Goal: Task Accomplishment & Management: Complete application form

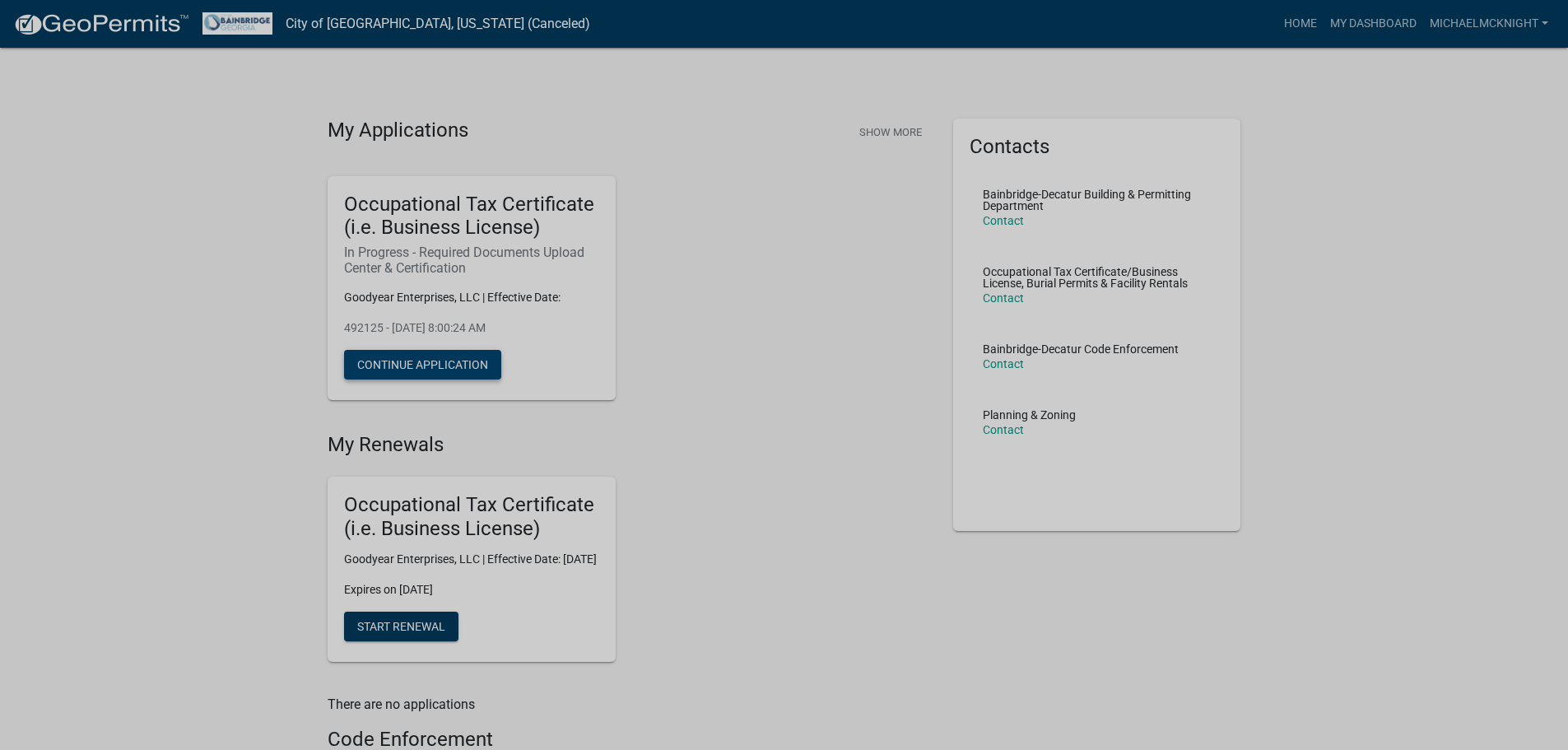
click at [465, 363] on button "Continue Application" at bounding box center [423, 365] width 157 height 30
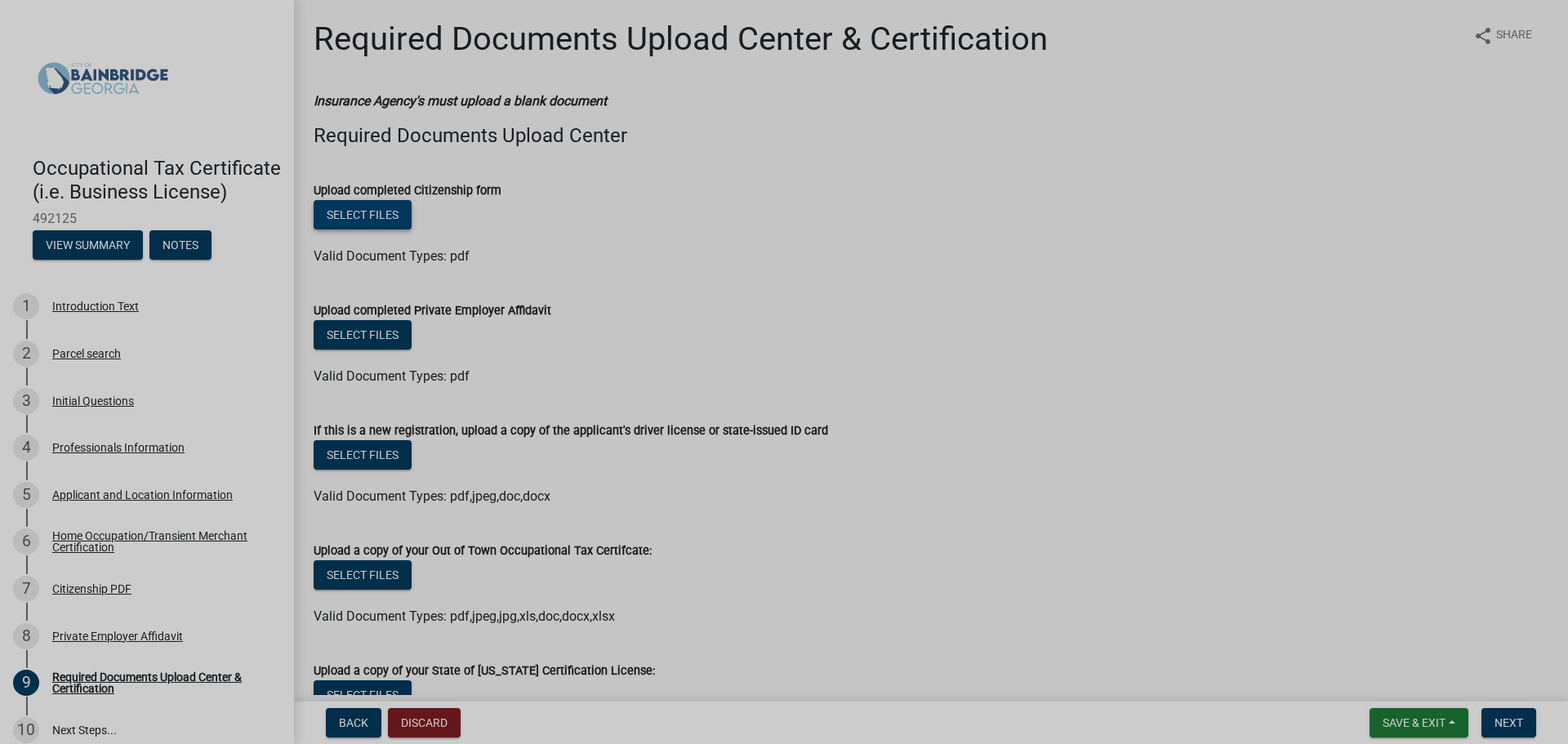
click at [359, 218] on button "Select files" at bounding box center [362, 215] width 98 height 30
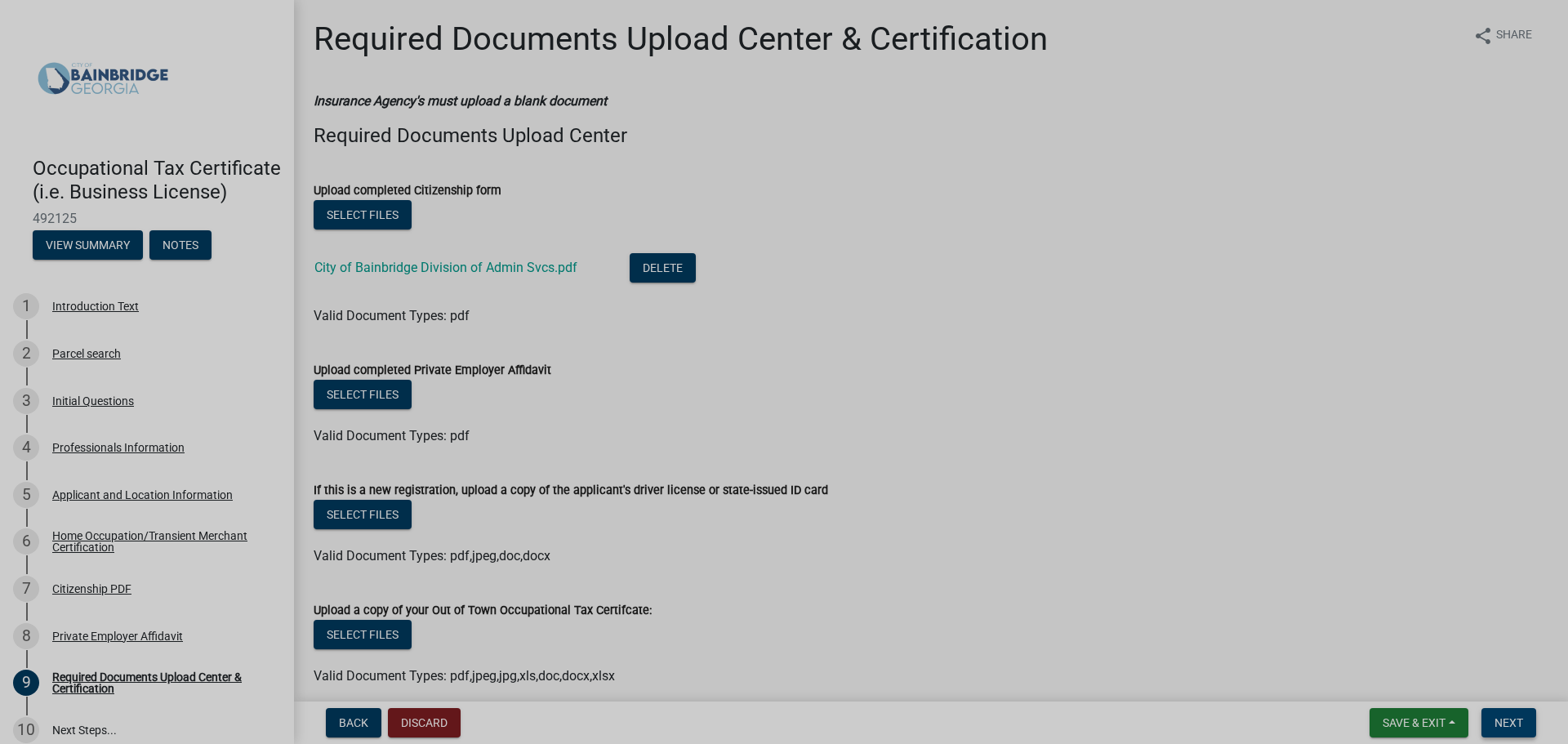
click at [1510, 723] on span "Next" at bounding box center [1508, 722] width 29 height 13
click at [1507, 716] on span "Next" at bounding box center [1508, 722] width 29 height 13
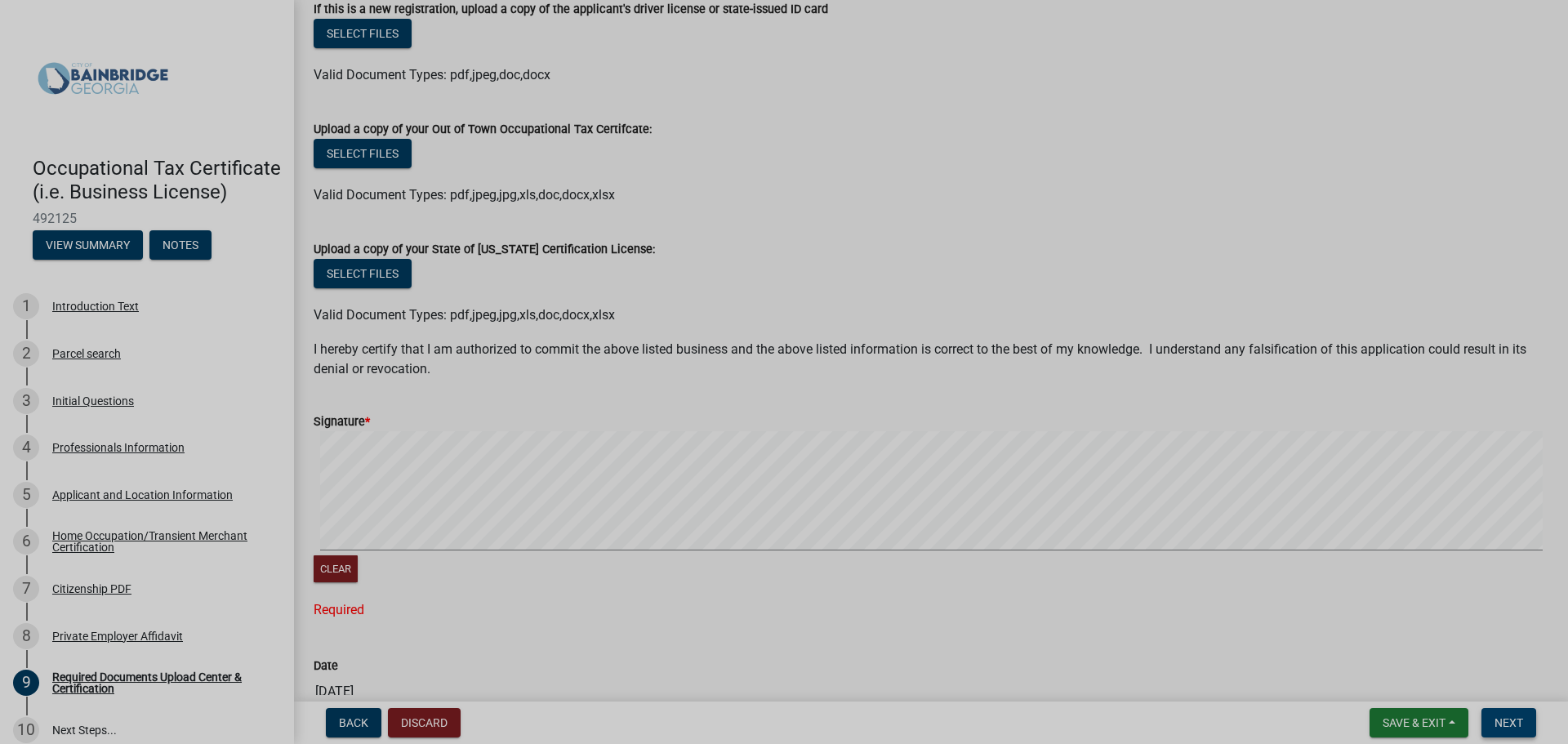
scroll to position [489, 0]
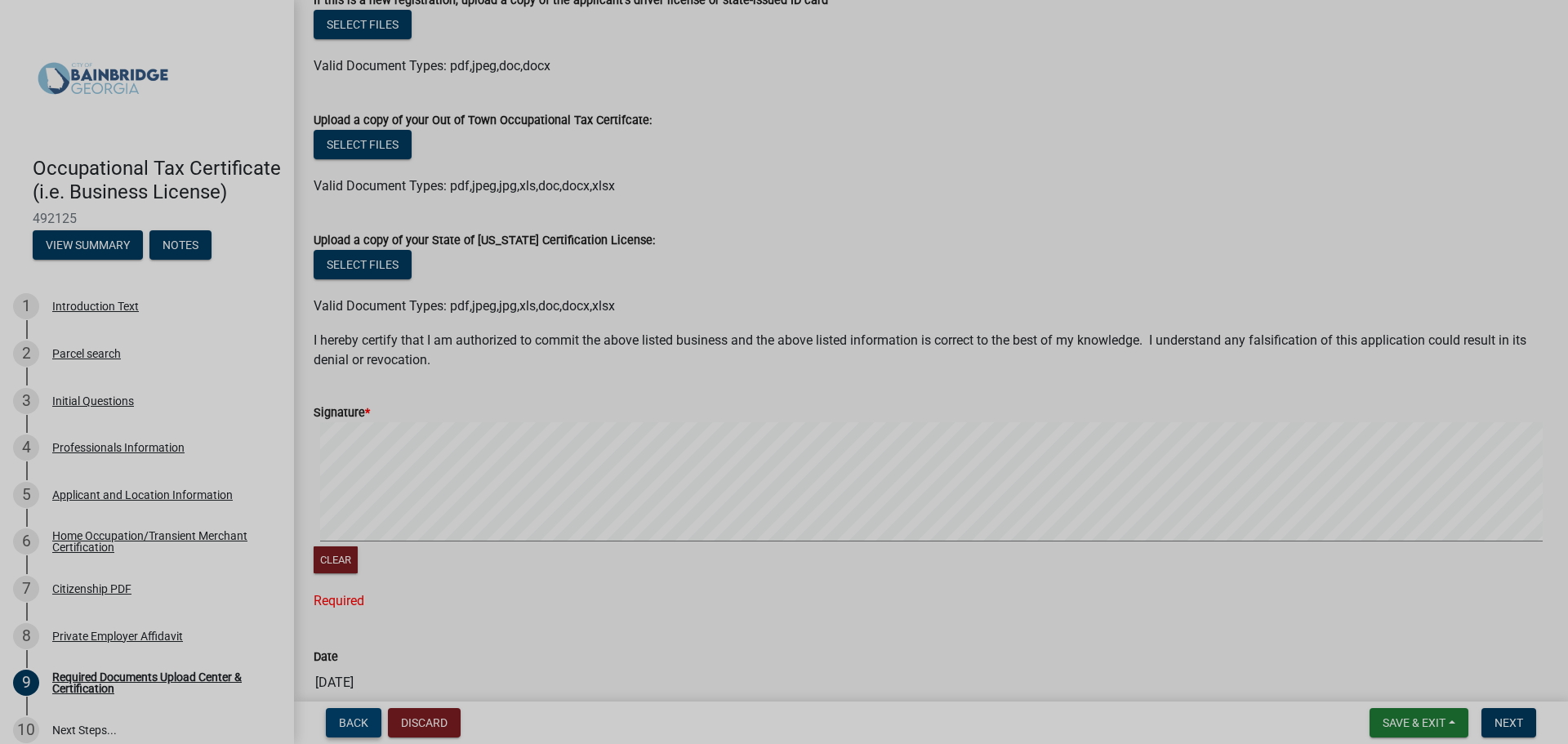
click at [362, 725] on span "Back" at bounding box center [353, 722] width 30 height 13
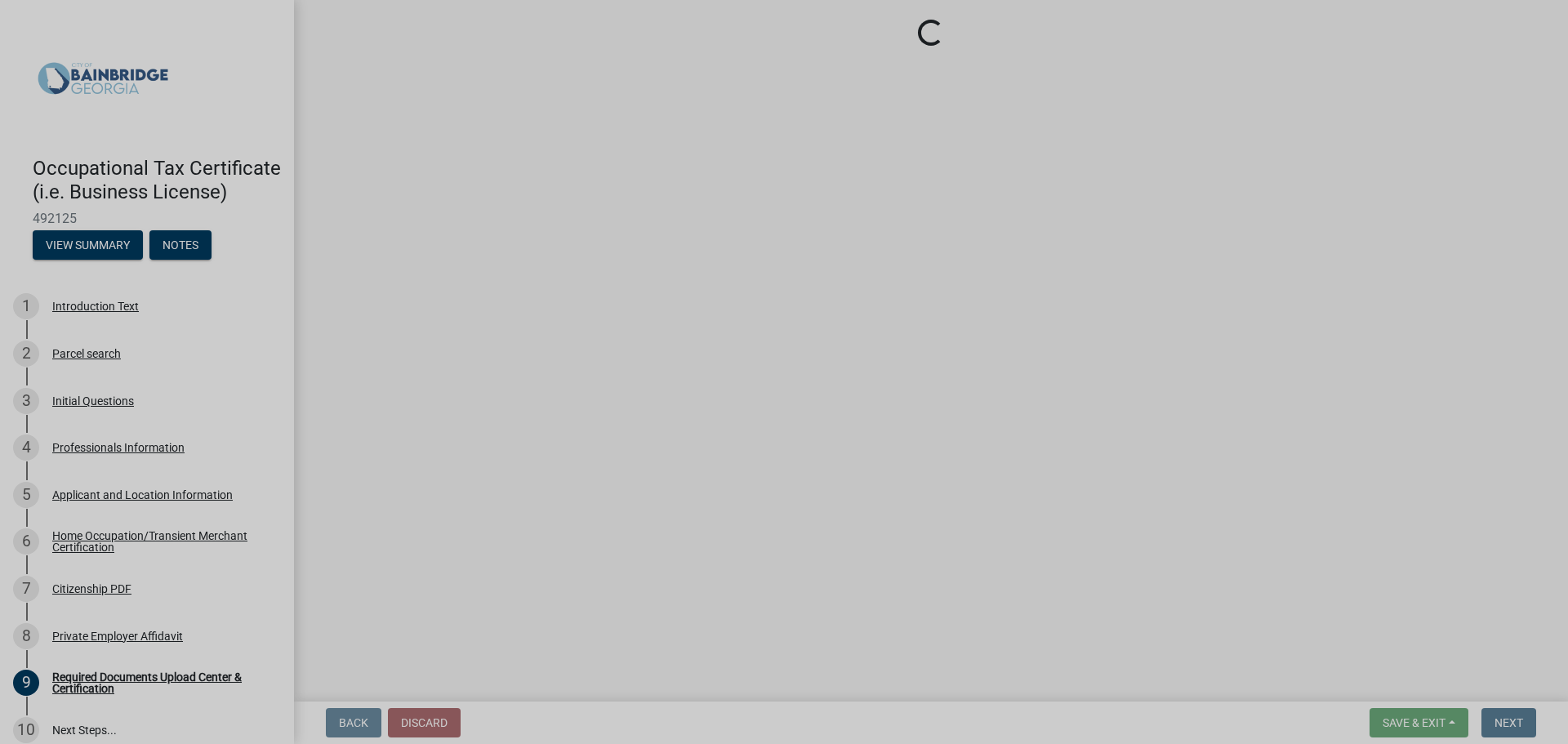
scroll to position [0, 0]
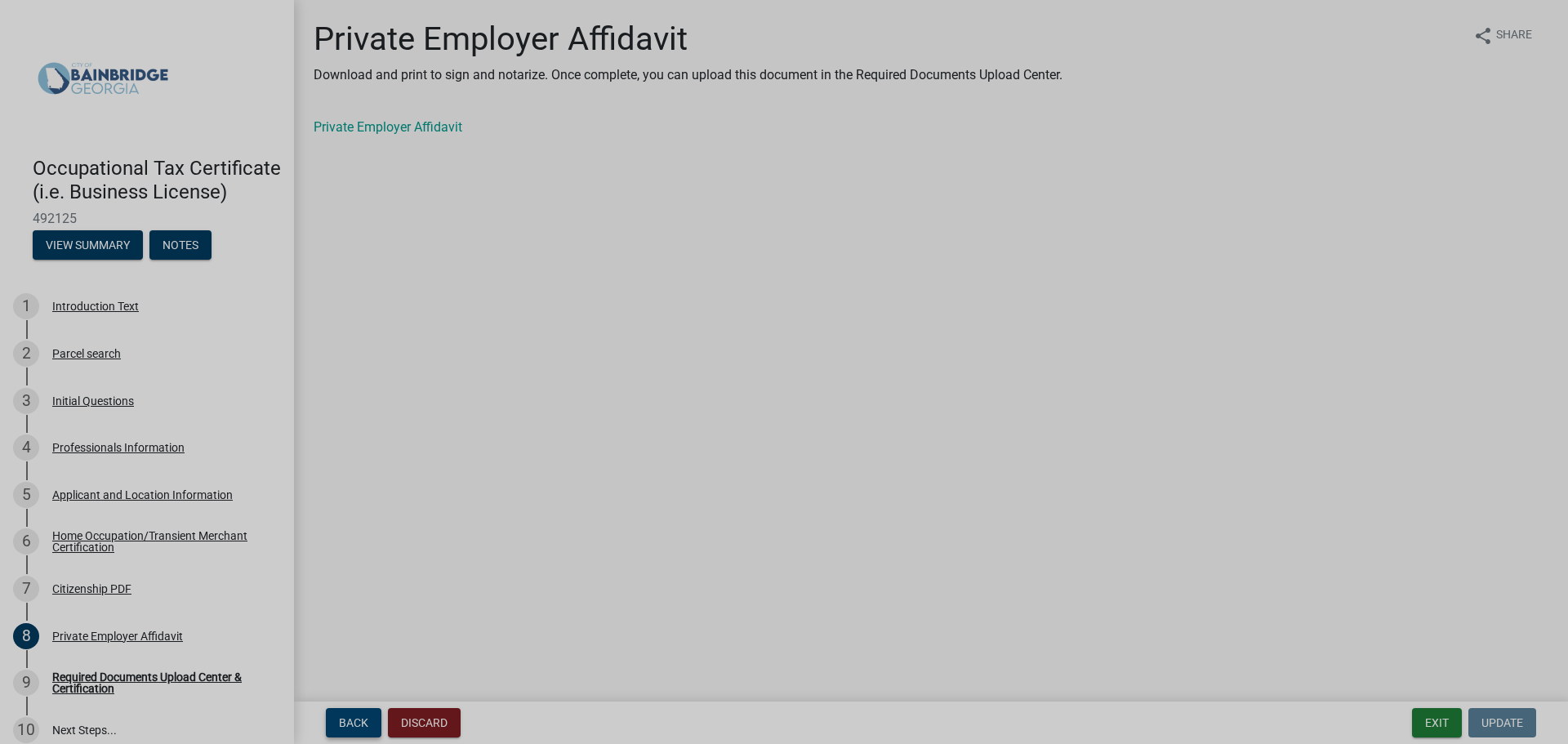
click at [362, 725] on span "Back" at bounding box center [353, 722] width 30 height 13
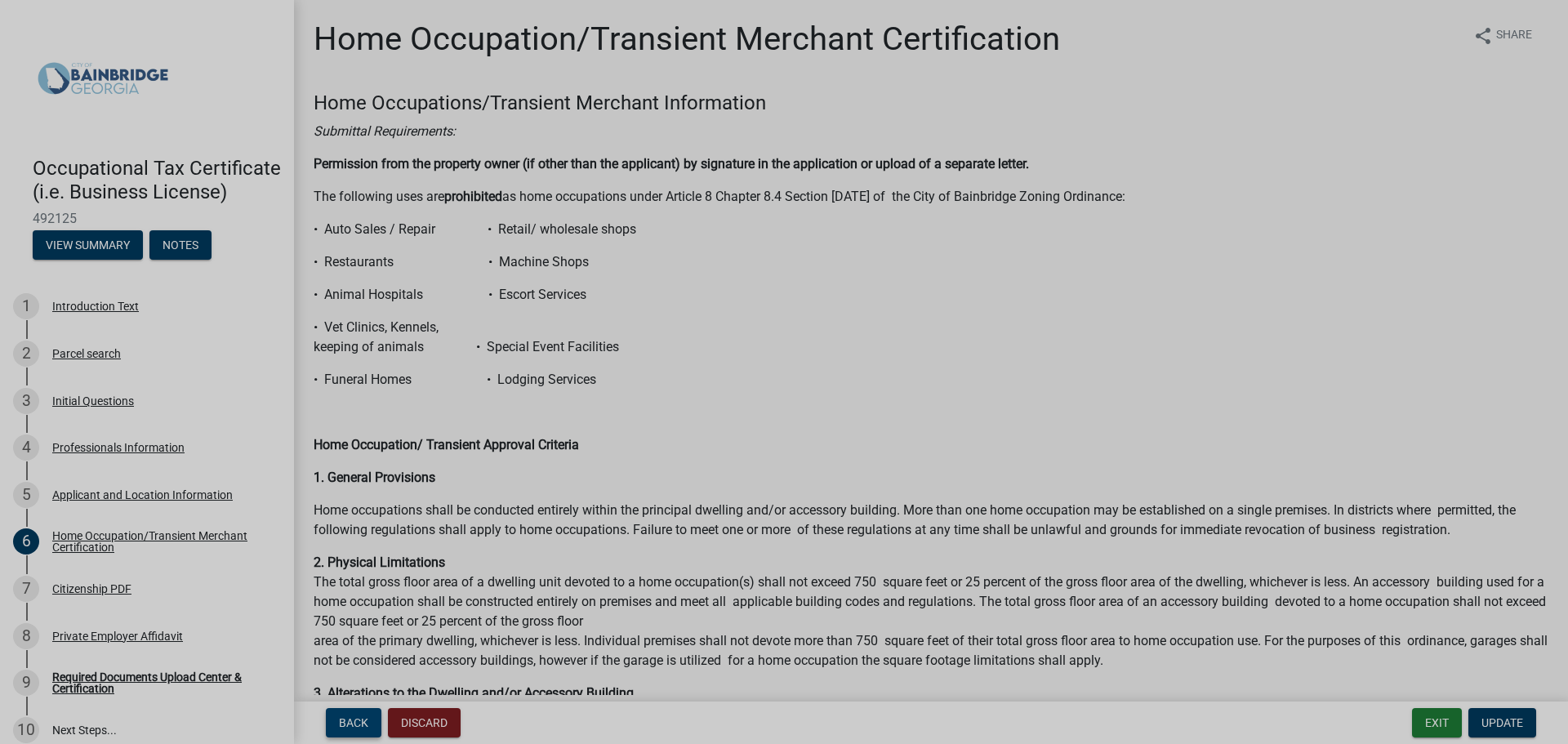
click at [362, 725] on span "Back" at bounding box center [353, 722] width 30 height 13
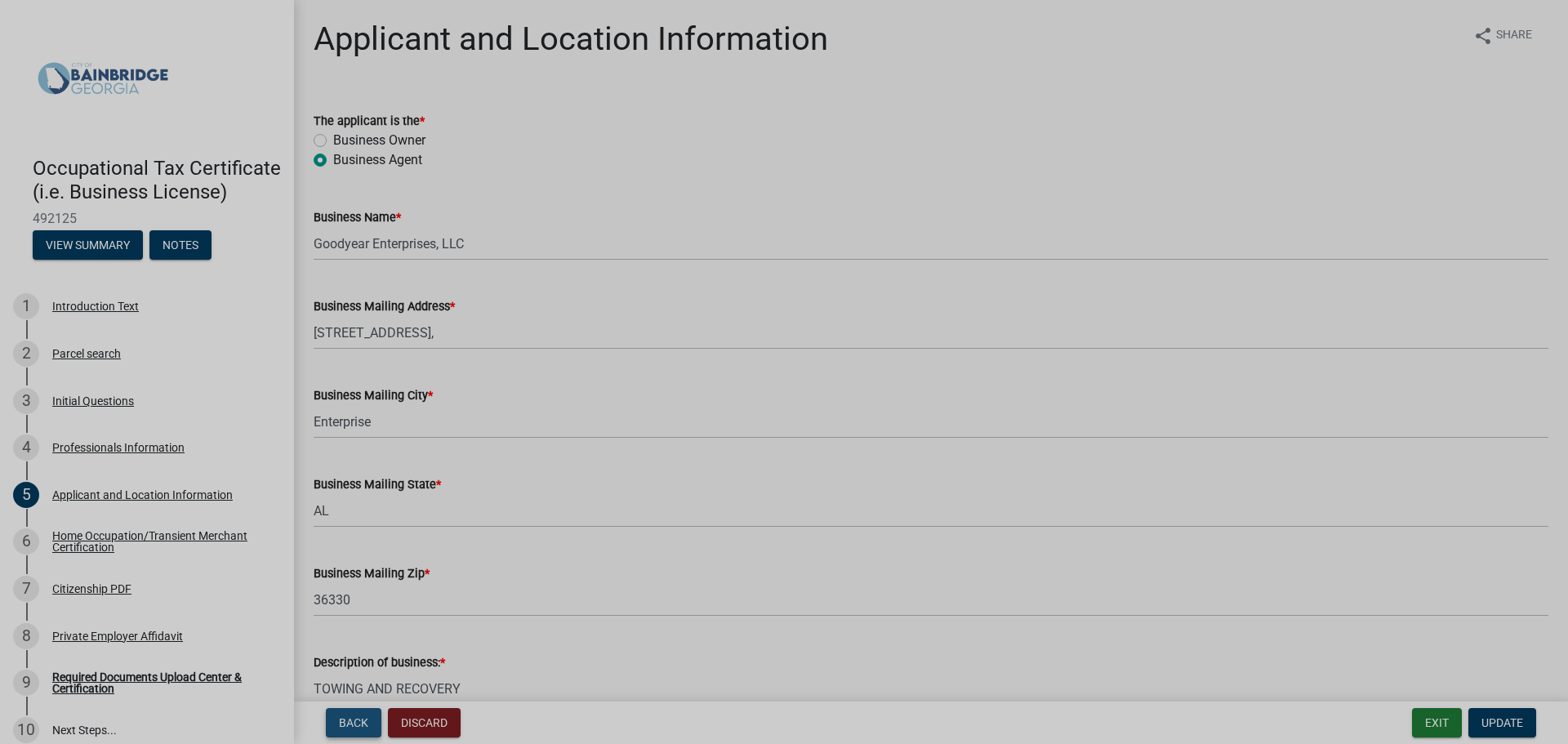
click at [362, 725] on span "Back" at bounding box center [353, 722] width 30 height 13
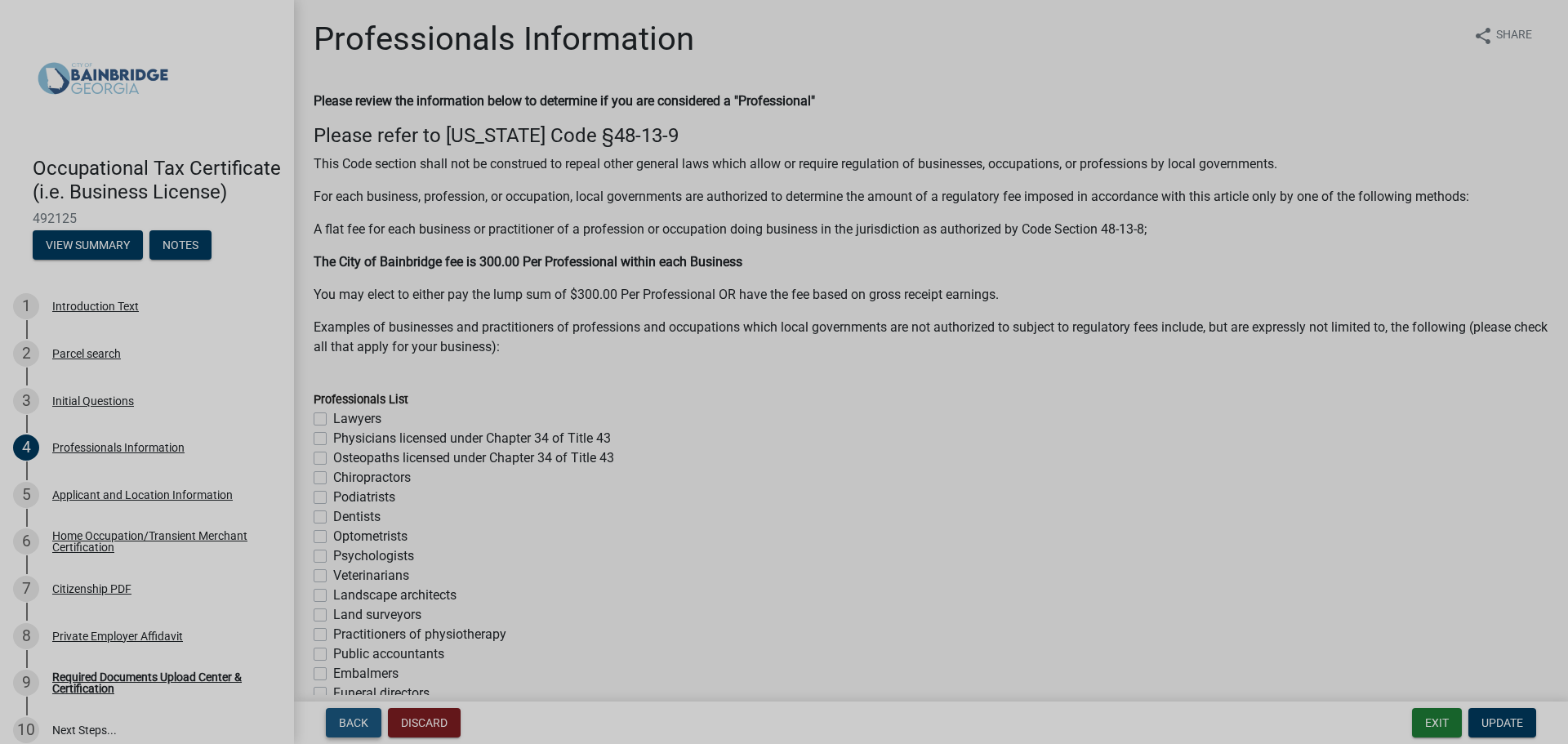
click at [362, 725] on span "Back" at bounding box center [353, 722] width 30 height 13
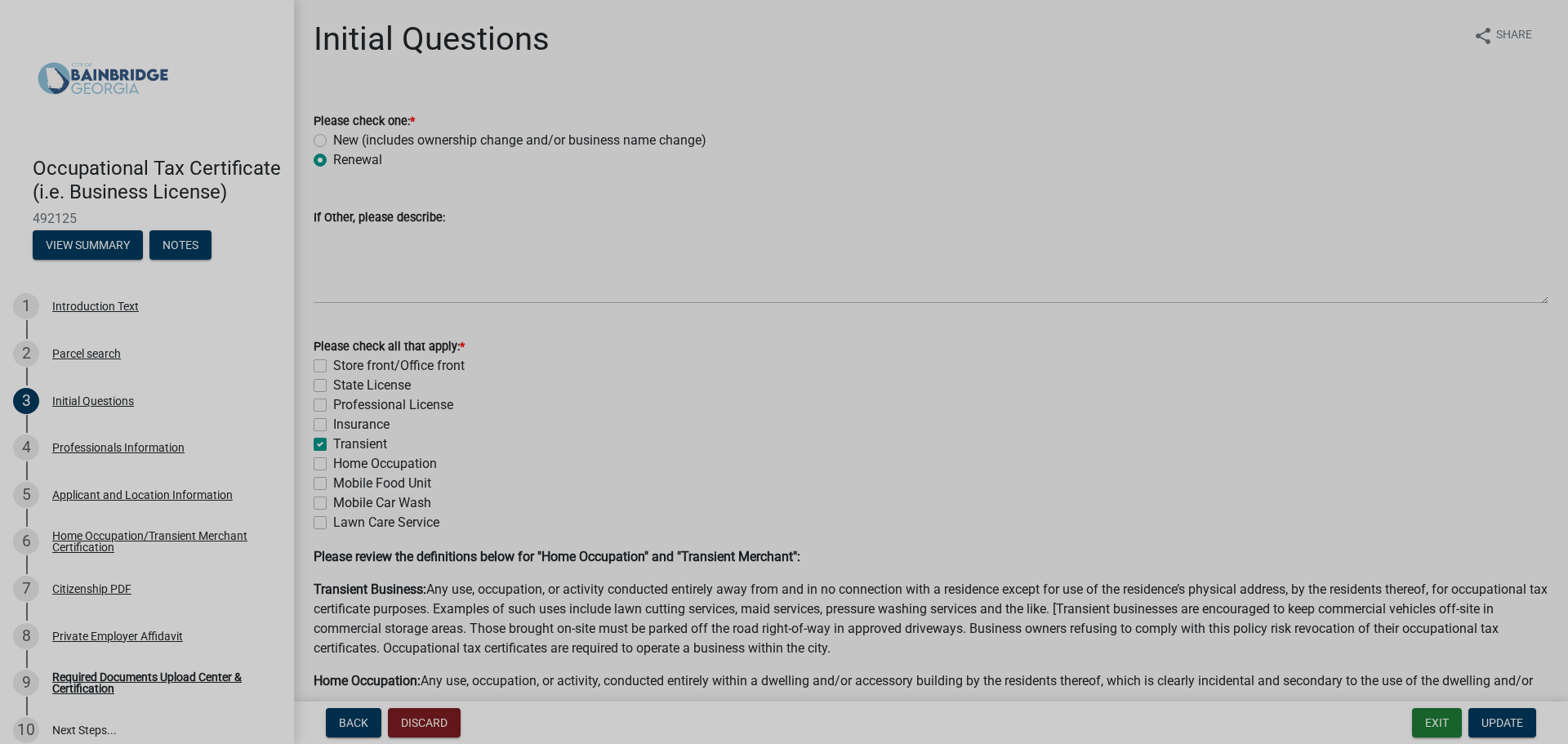
scroll to position [125, 0]
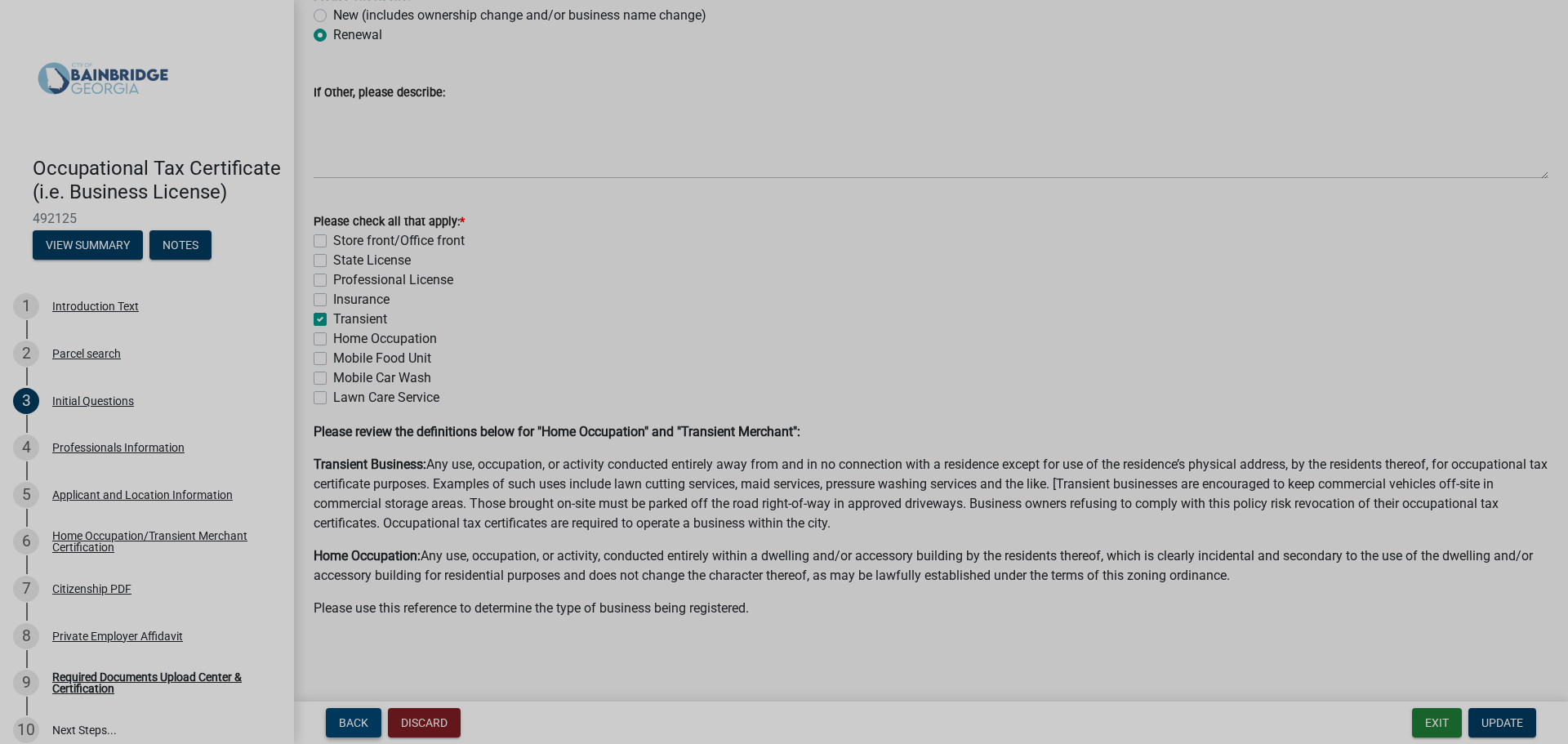
click at [356, 721] on span "Back" at bounding box center [353, 722] width 30 height 13
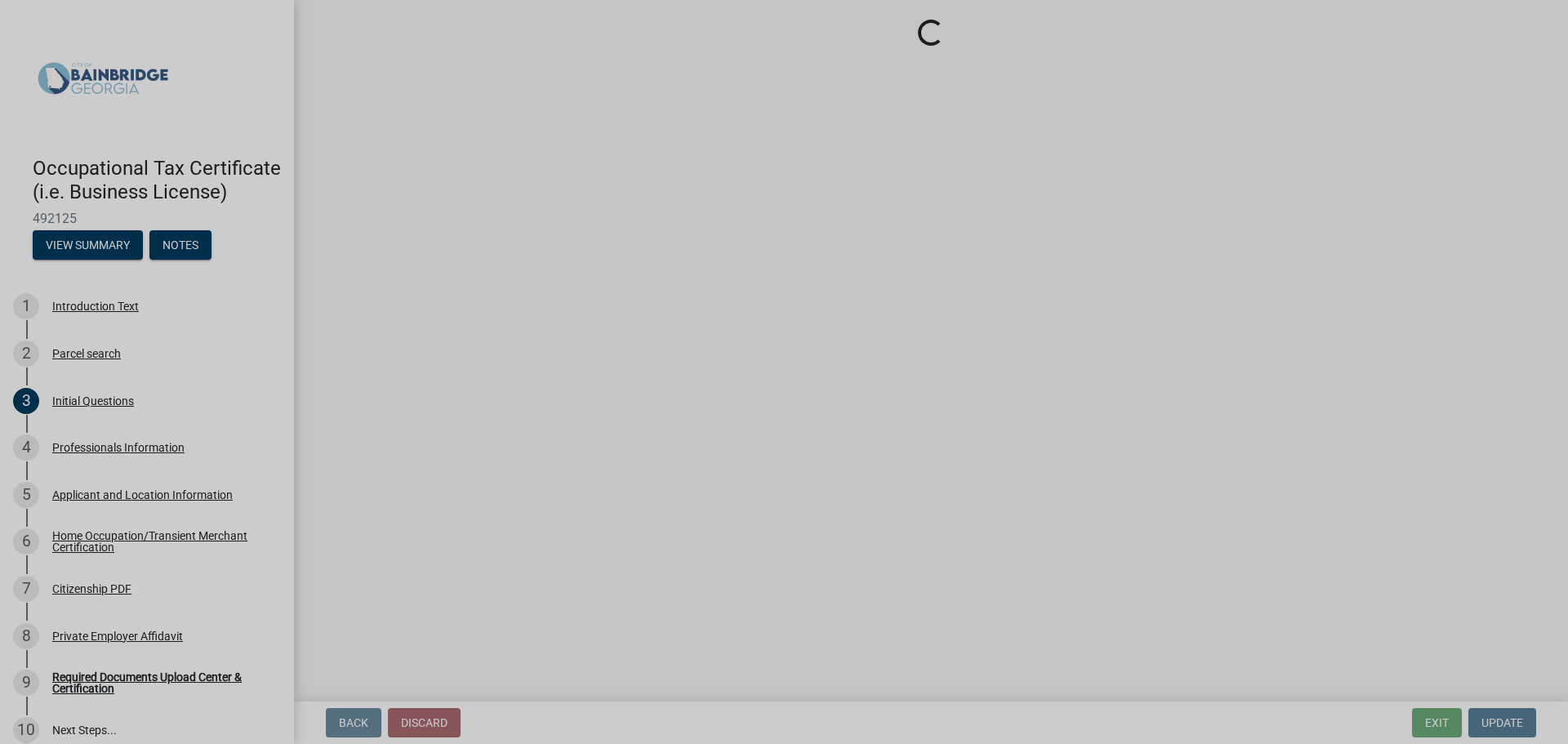
scroll to position [0, 0]
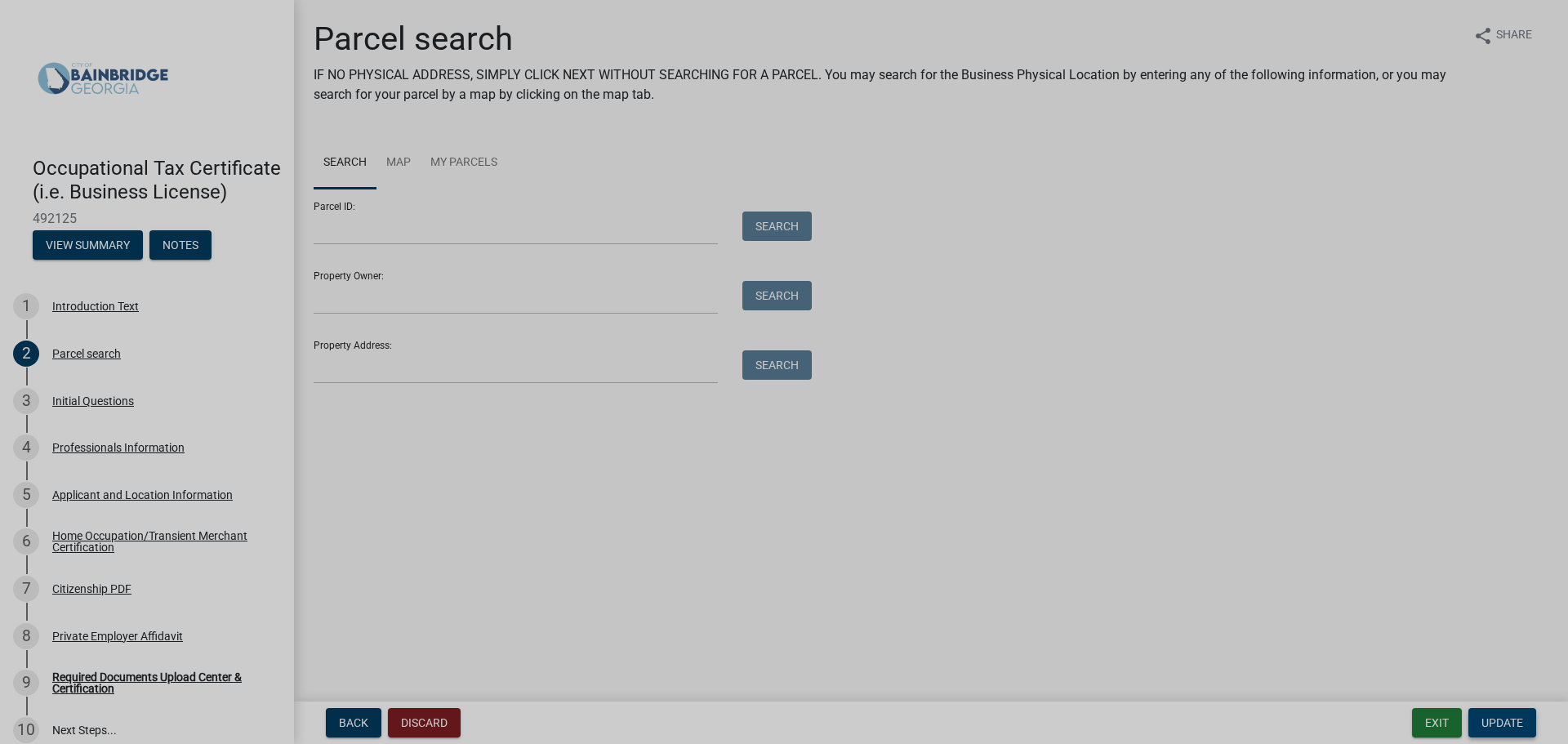
click at [1488, 721] on span "Update" at bounding box center [1502, 722] width 41 height 13
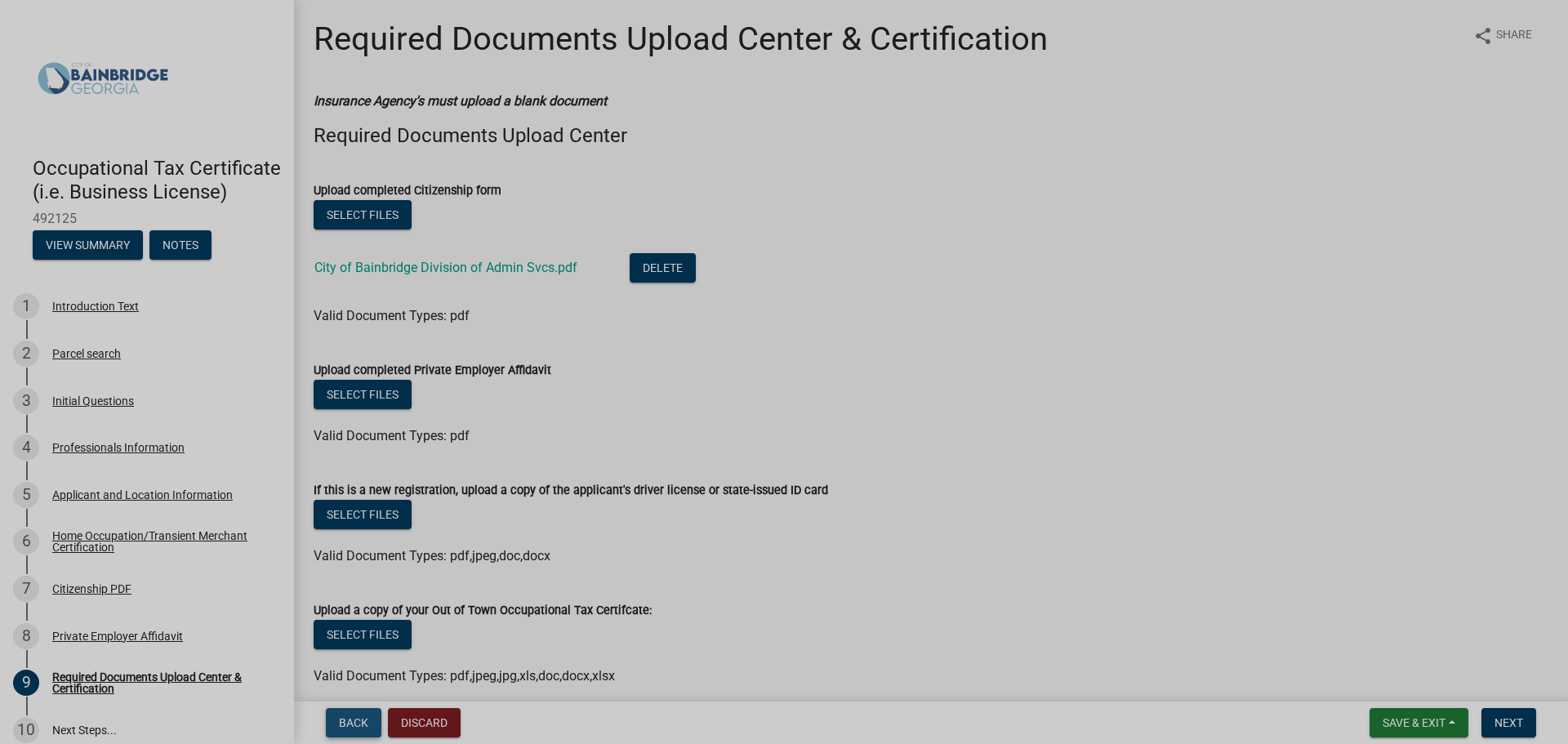
click at [343, 725] on span "Back" at bounding box center [353, 722] width 30 height 13
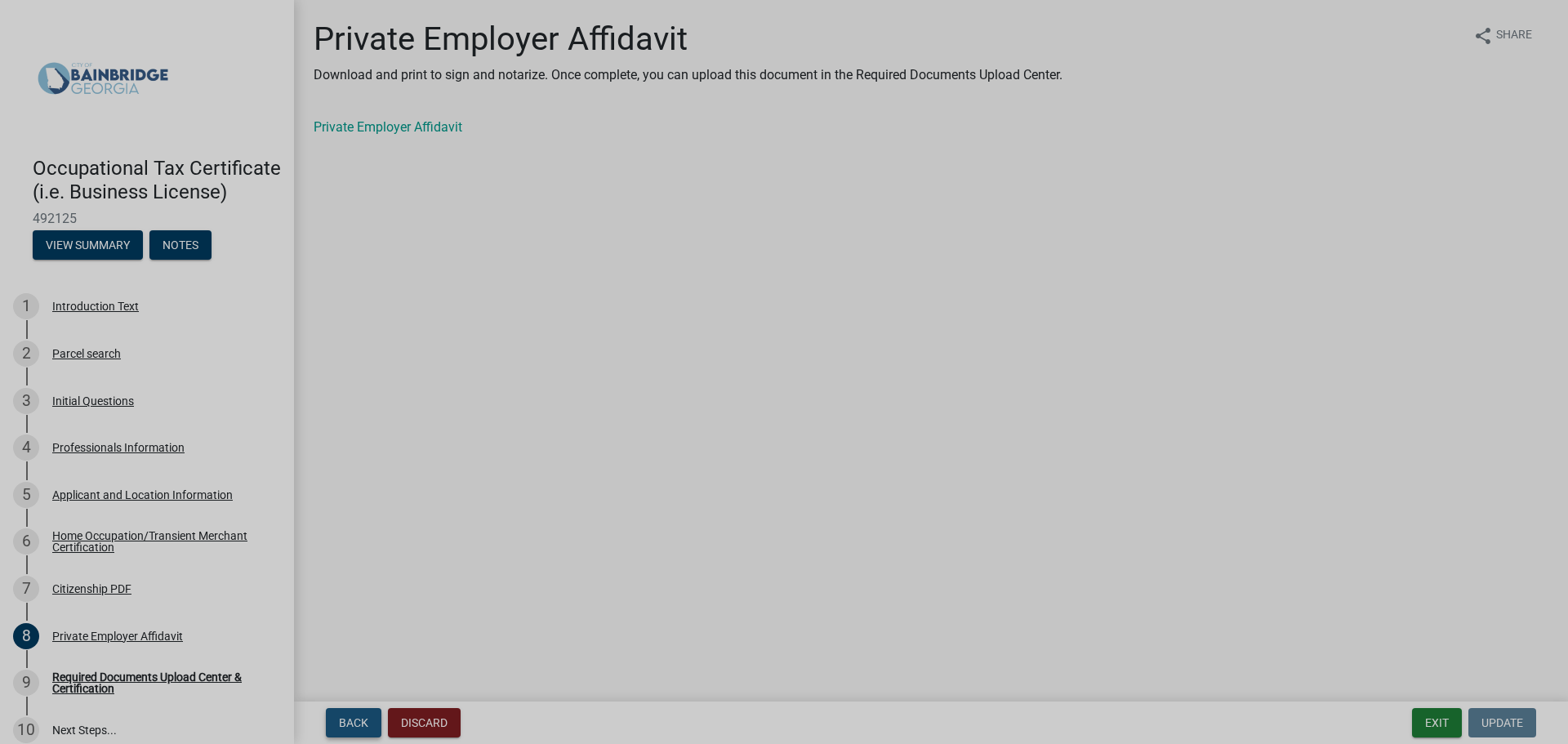
click at [350, 726] on span "Back" at bounding box center [353, 722] width 30 height 13
click at [350, 721] on span "Back" at bounding box center [353, 722] width 30 height 13
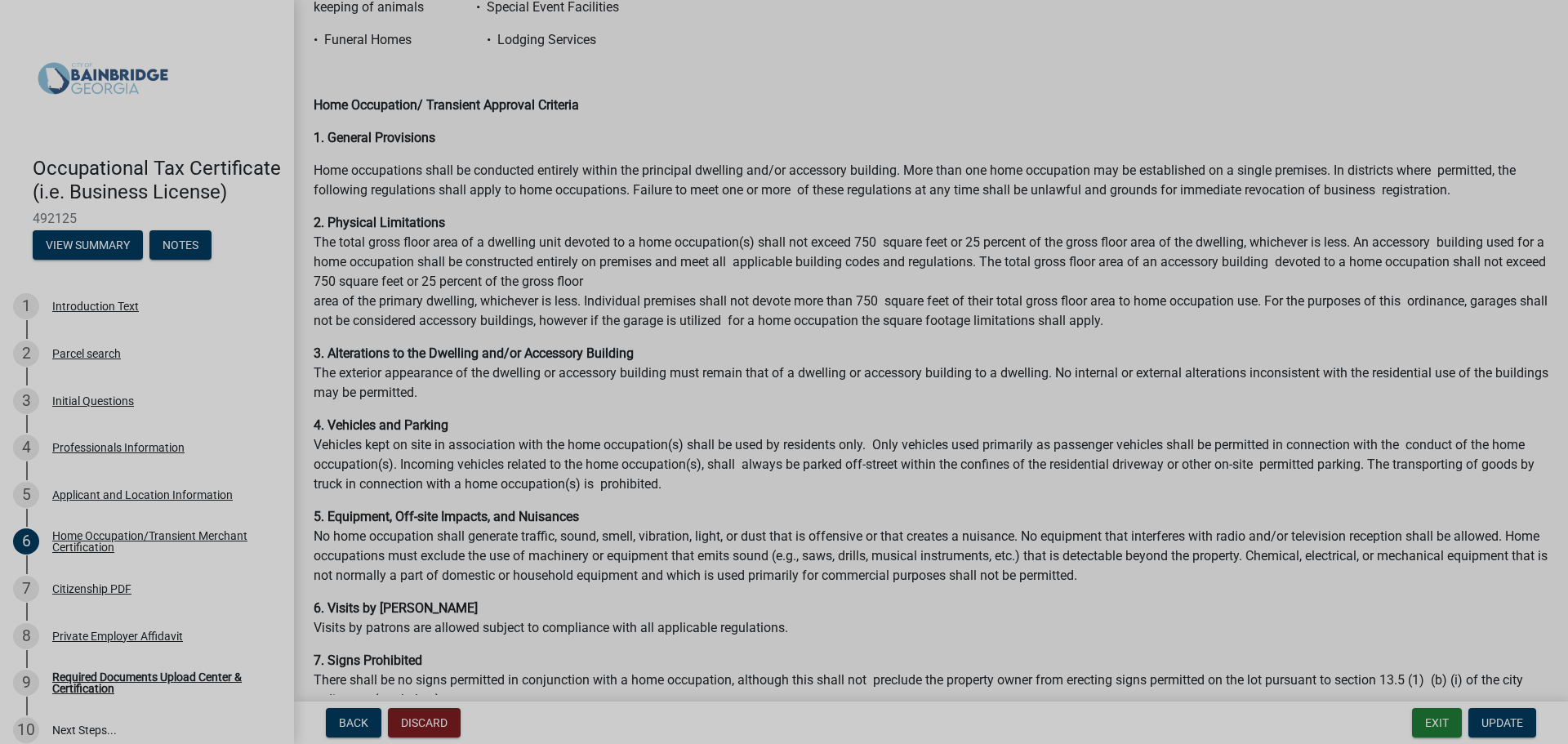
scroll to position [409, 0]
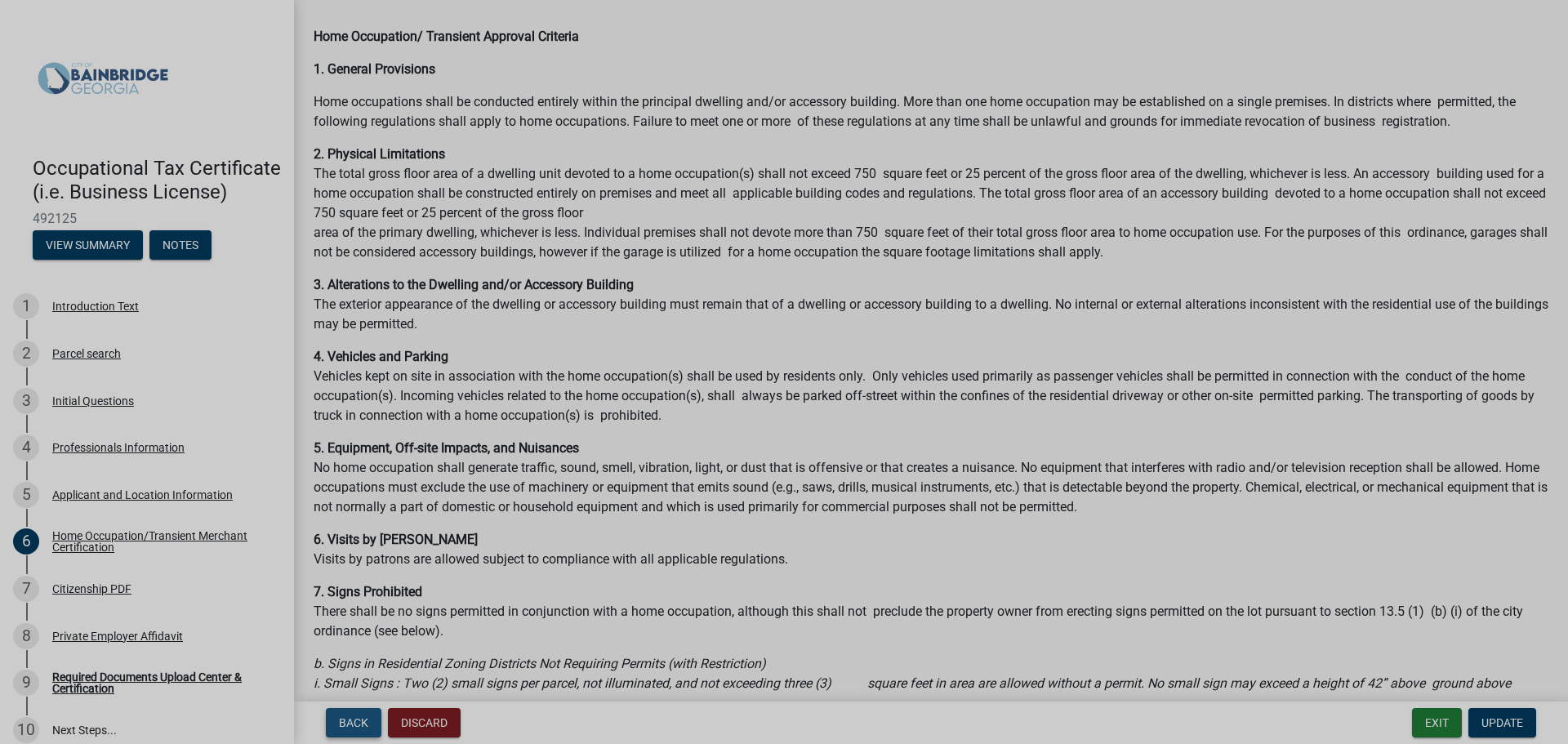
click at [367, 720] on span "Back" at bounding box center [353, 722] width 30 height 13
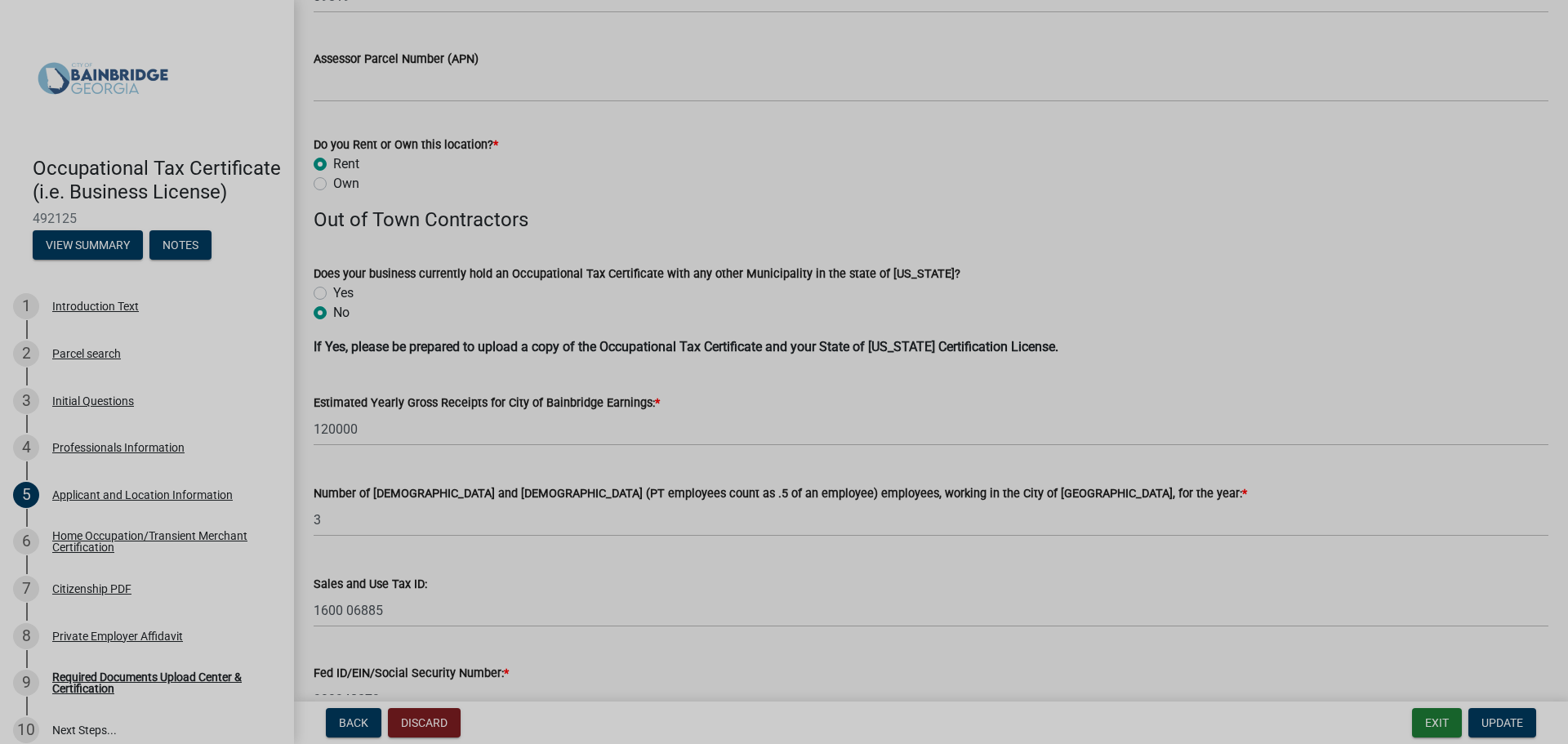
scroll to position [1614, 0]
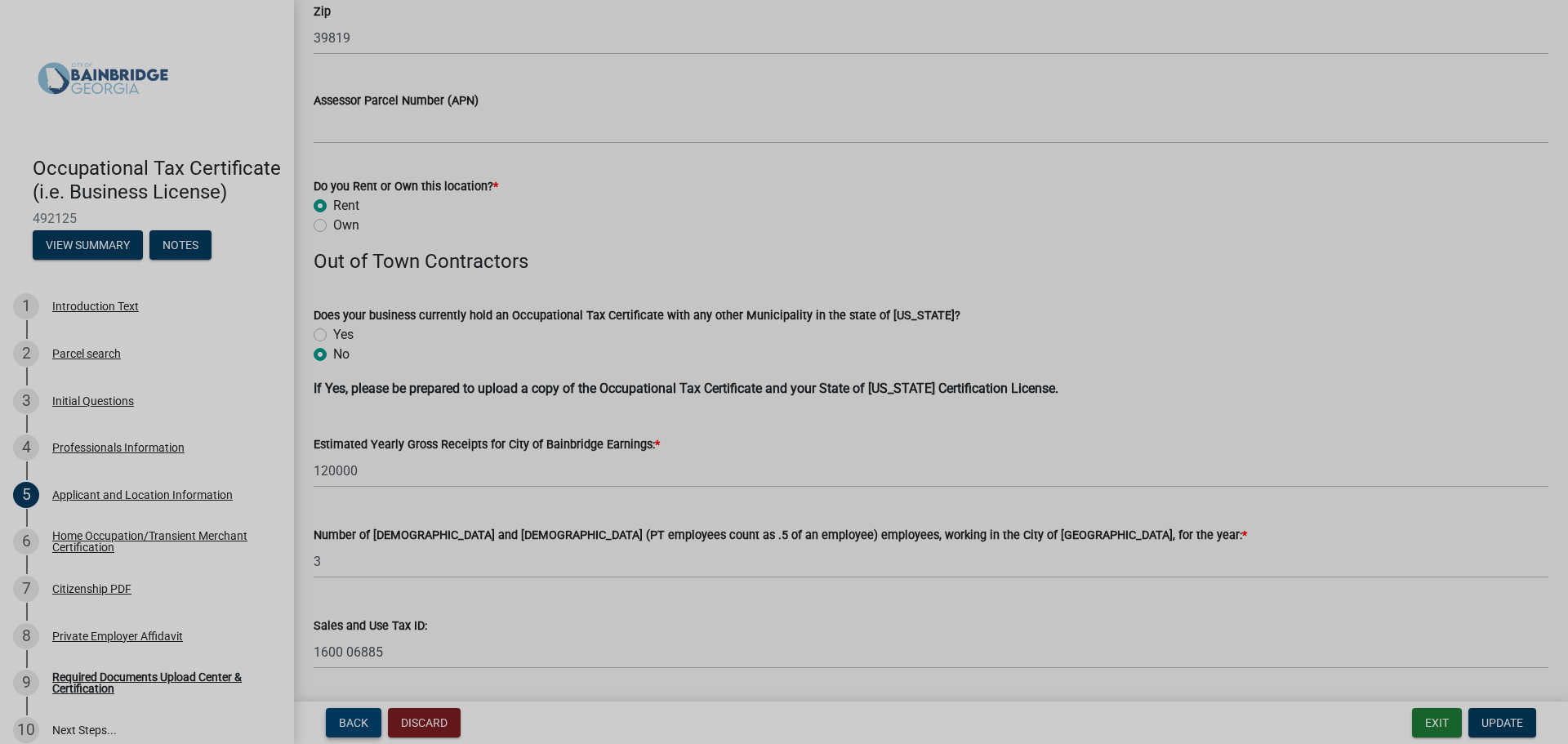
click at [367, 723] on span "Back" at bounding box center [353, 722] width 30 height 13
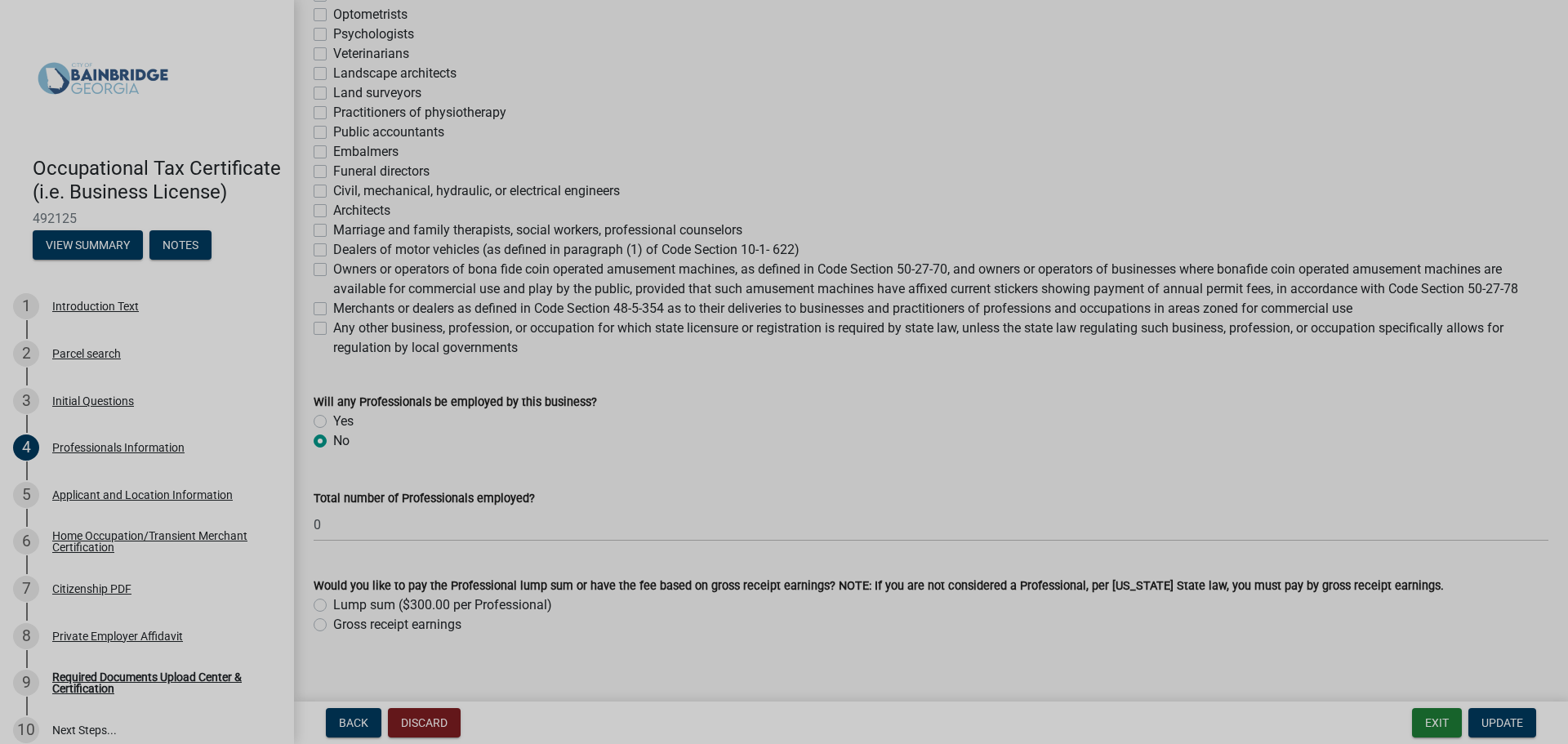
scroll to position [540, 0]
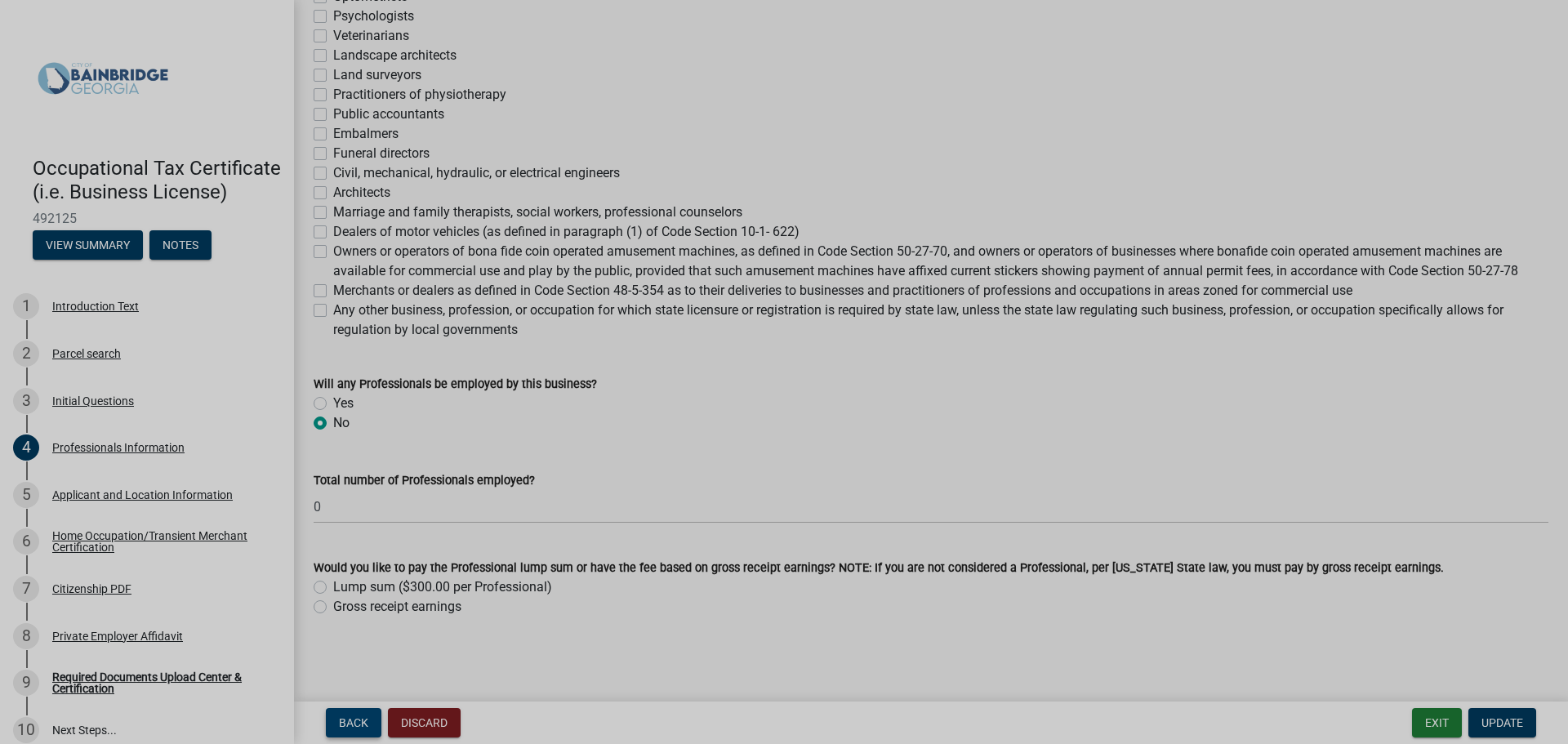
click at [362, 718] on span "Back" at bounding box center [353, 722] width 30 height 13
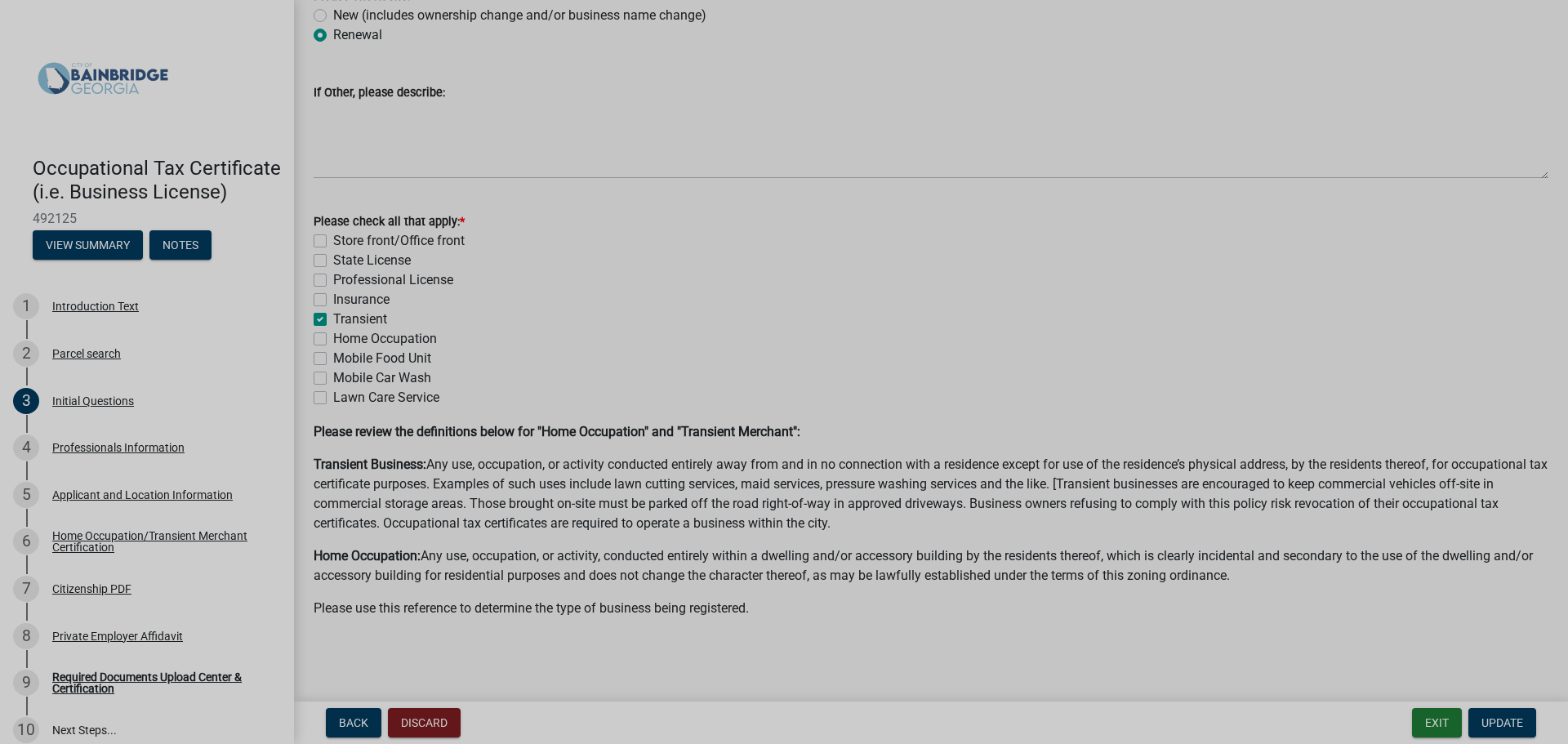
scroll to position [0, 0]
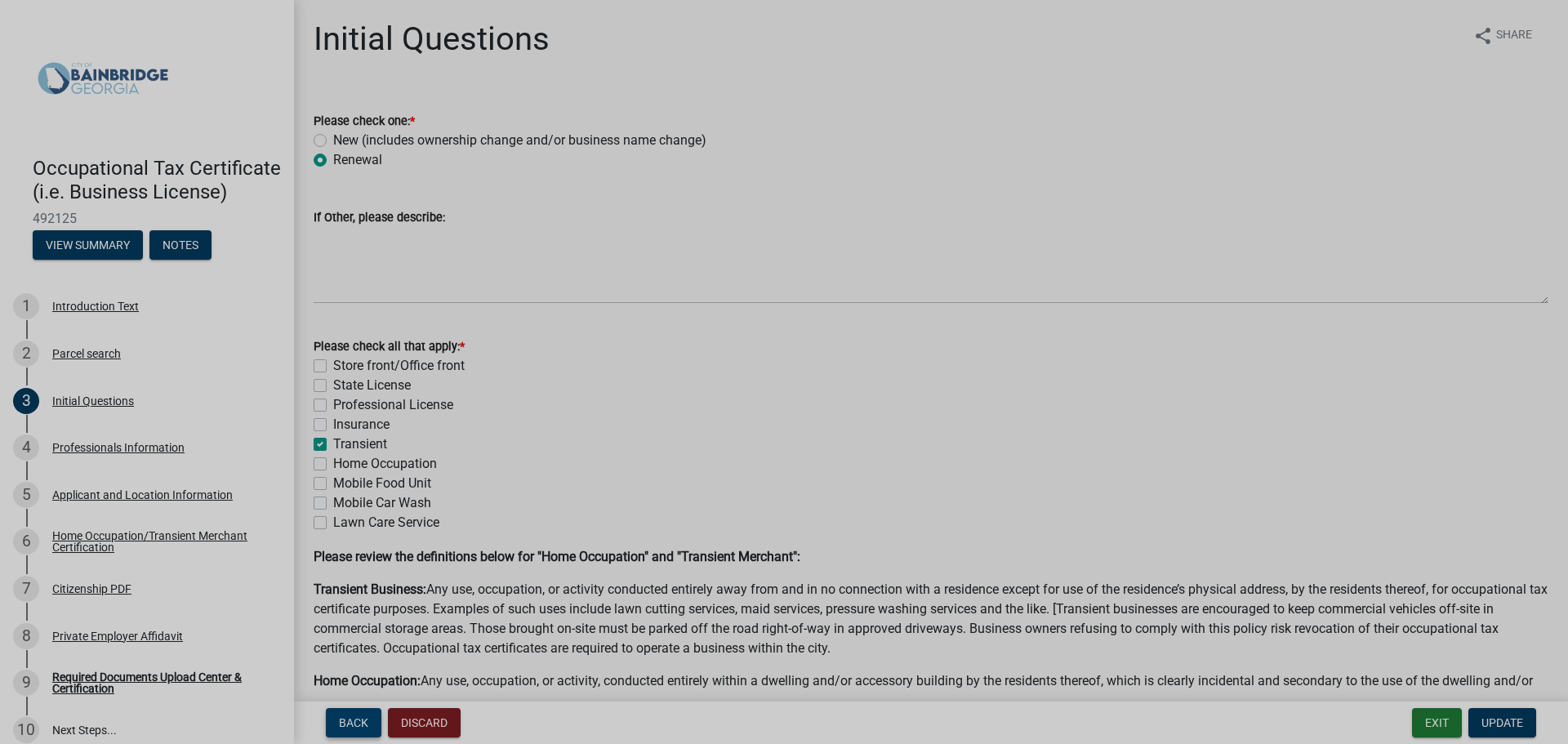
click at [345, 721] on span "Back" at bounding box center [353, 722] width 30 height 13
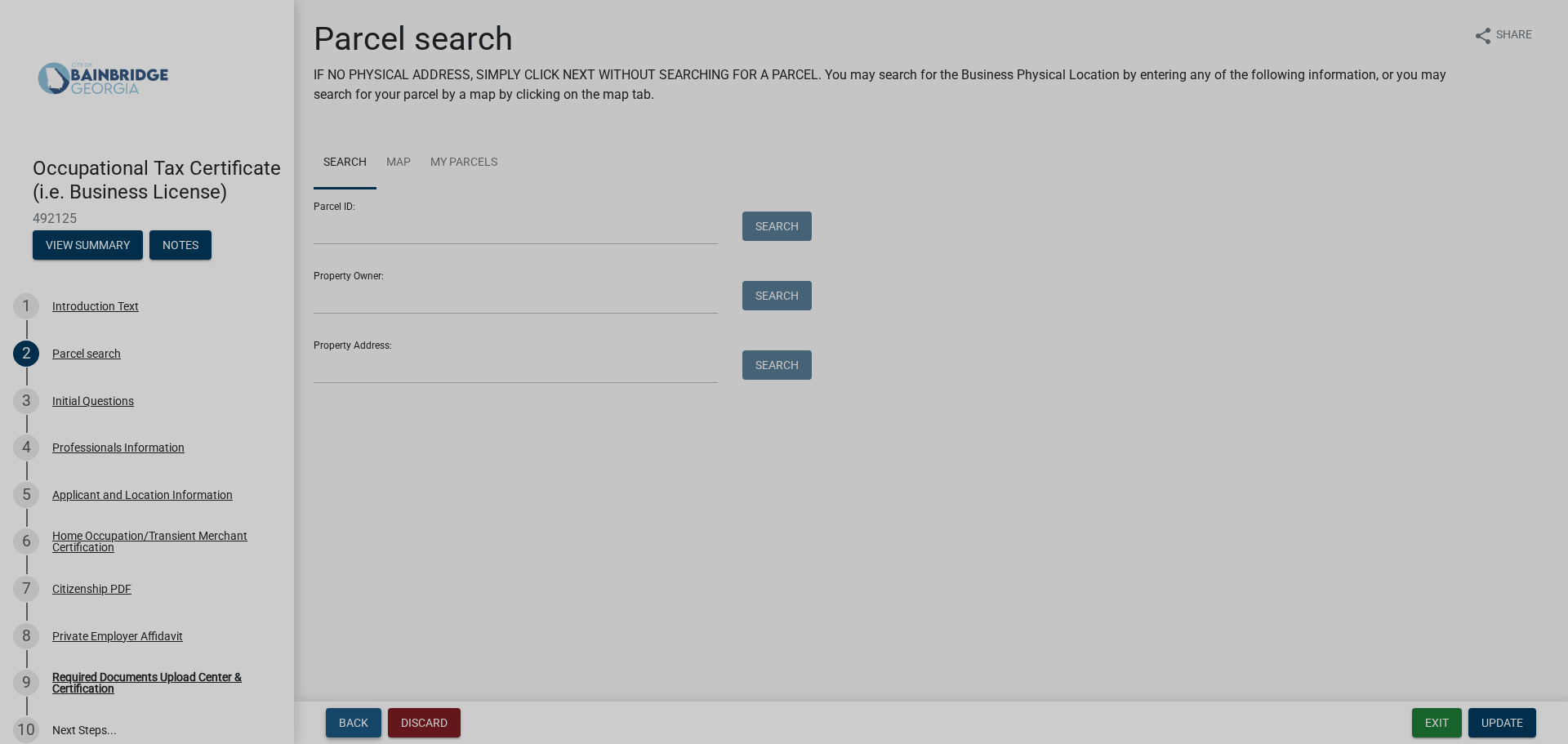
click at [345, 720] on span "Back" at bounding box center [353, 722] width 30 height 13
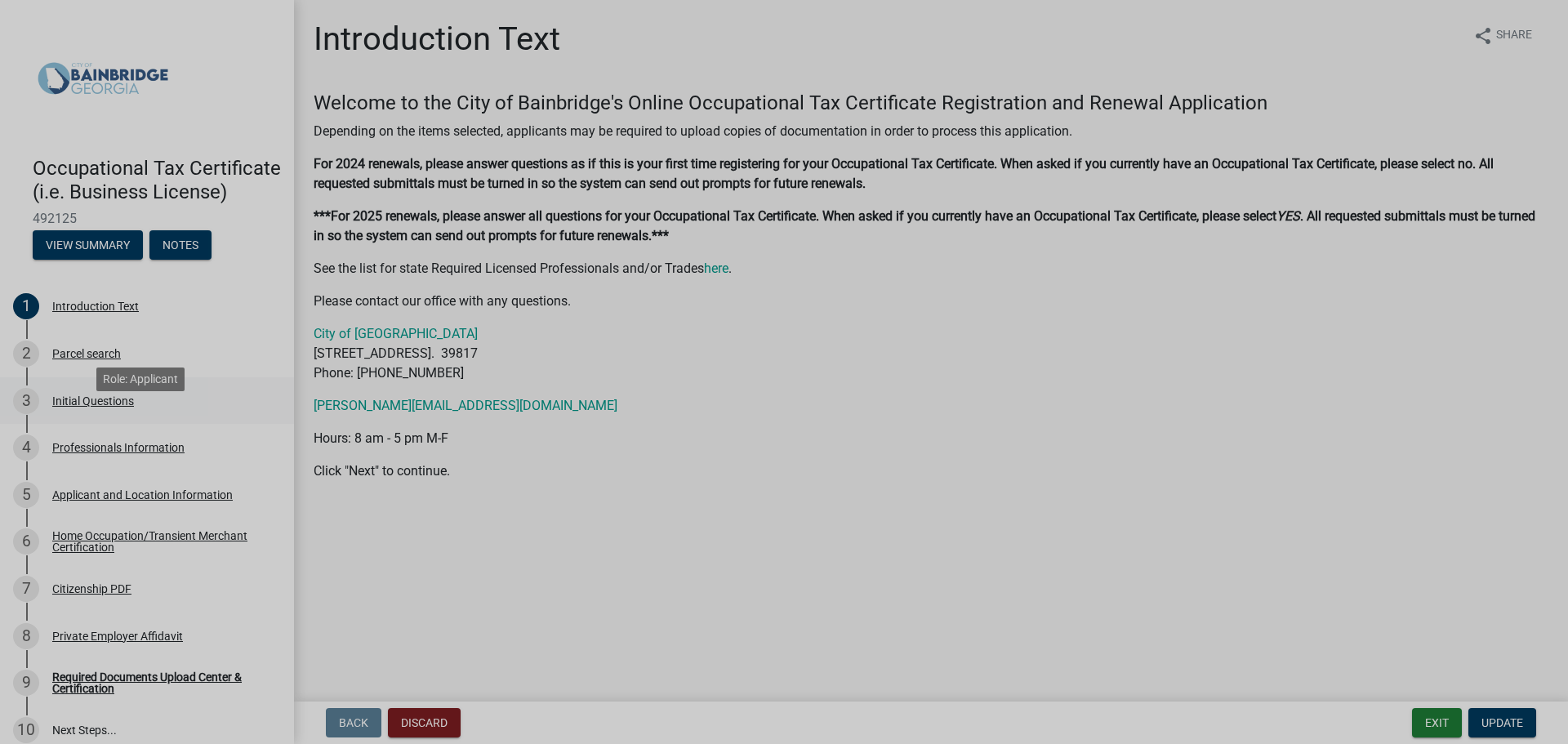
click at [77, 407] on div "Initial Questions" at bounding box center [93, 401] width 82 height 12
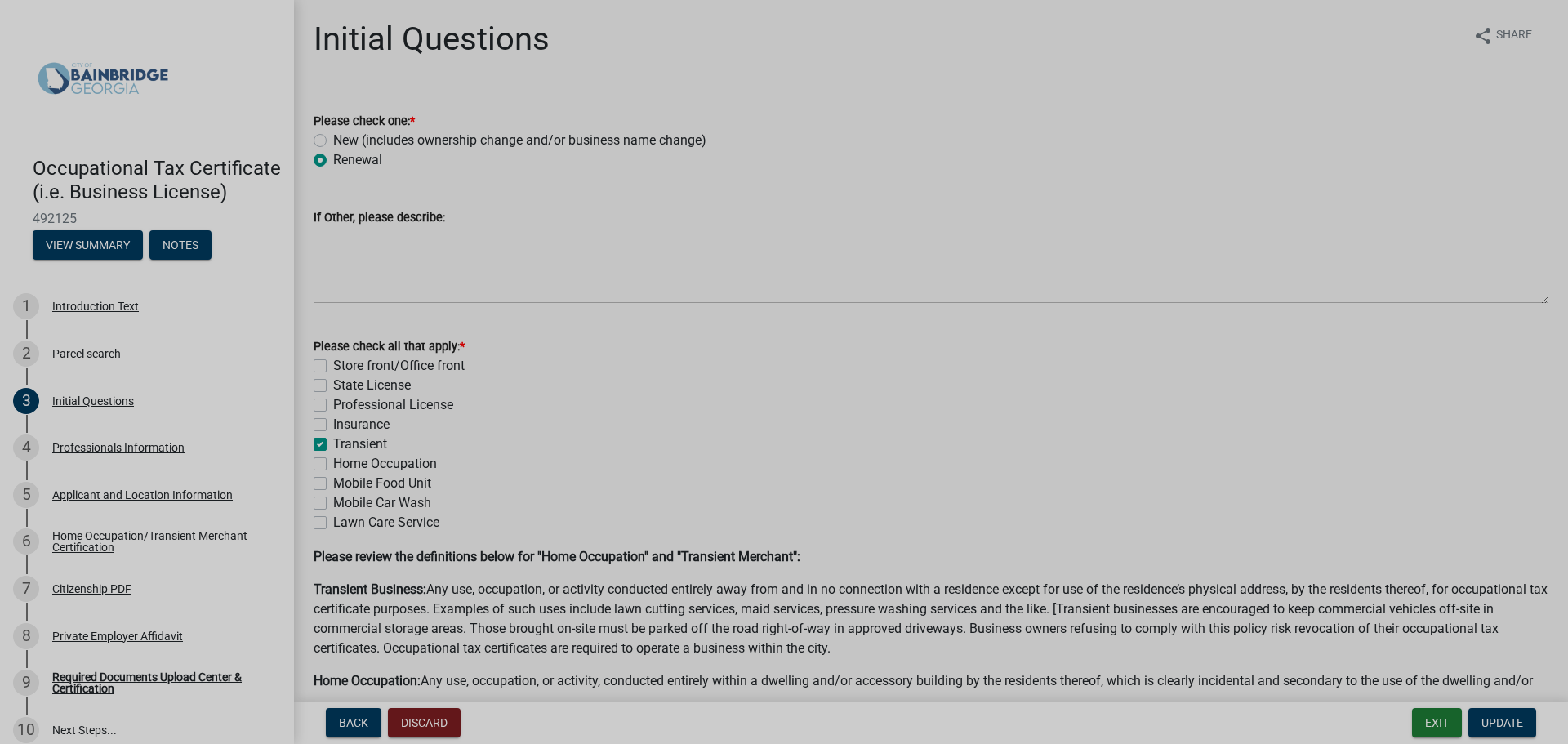
scroll to position [125, 0]
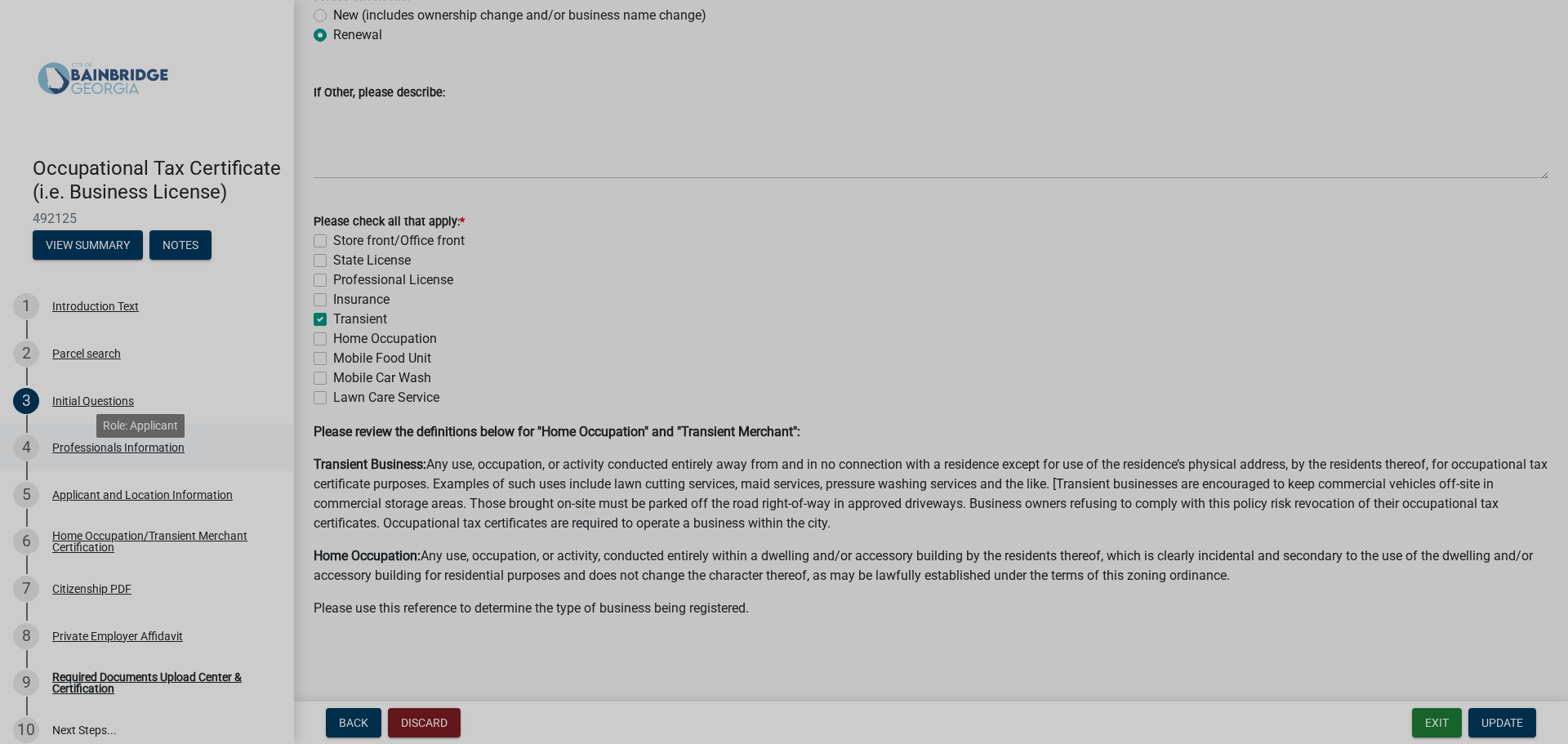
click at [92, 453] on div "Professionals Information" at bounding box center [118, 448] width 132 height 12
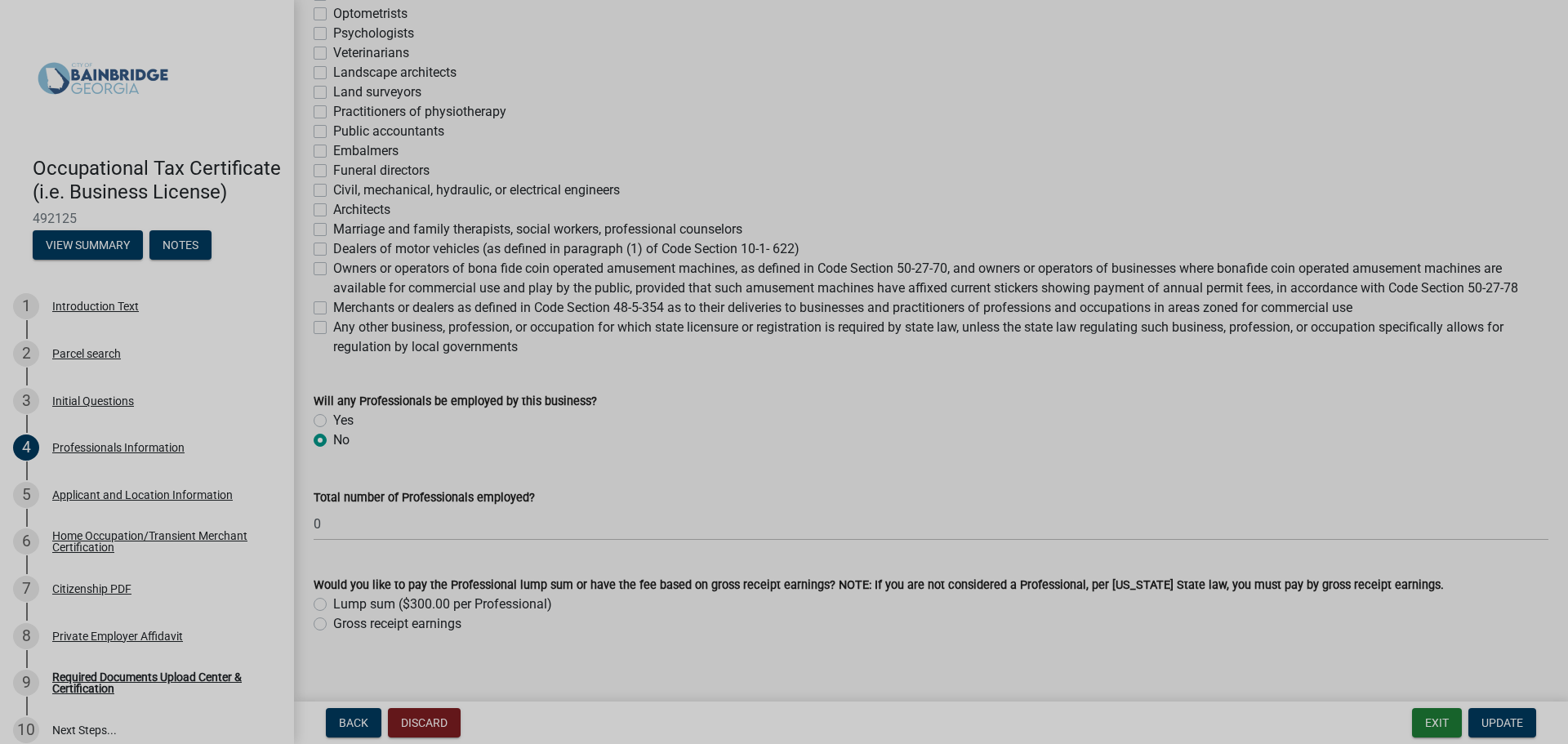
scroll to position [540, 0]
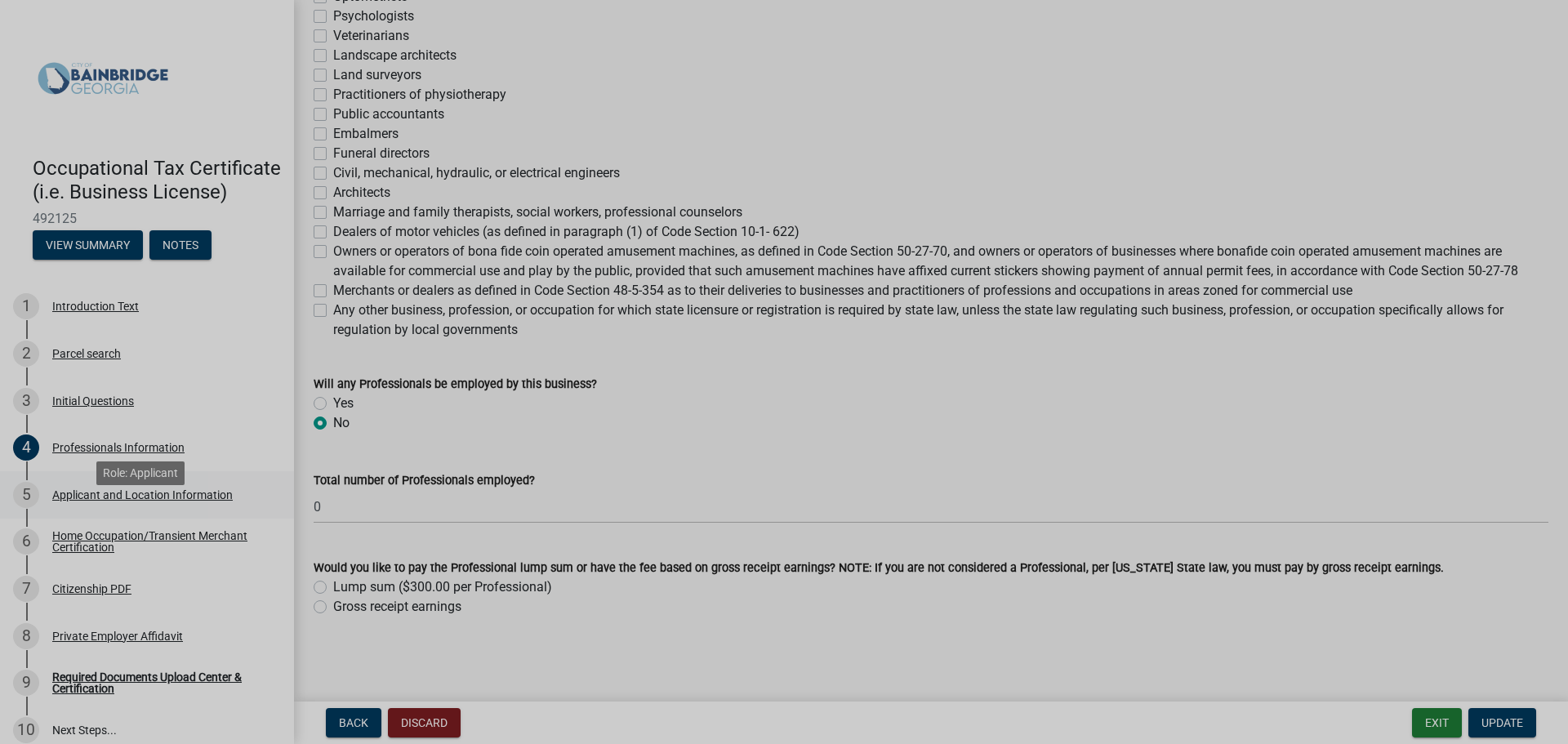
click at [86, 500] on div "Applicant and Location Information" at bounding box center [142, 495] width 181 height 12
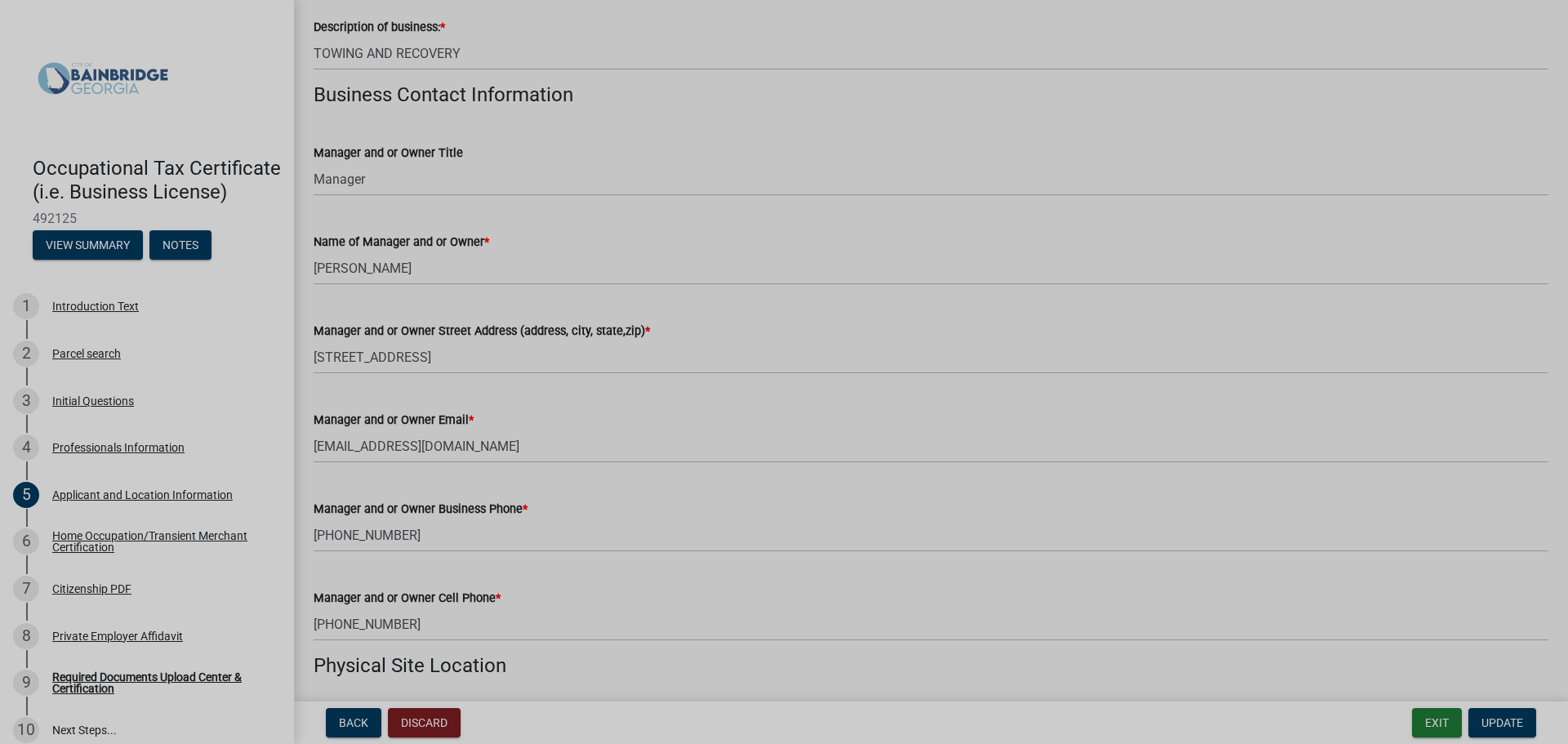
scroll to position [634, 0]
click at [96, 553] on div "Home Occupation/Transient Merchant Certification" at bounding box center [160, 541] width 215 height 23
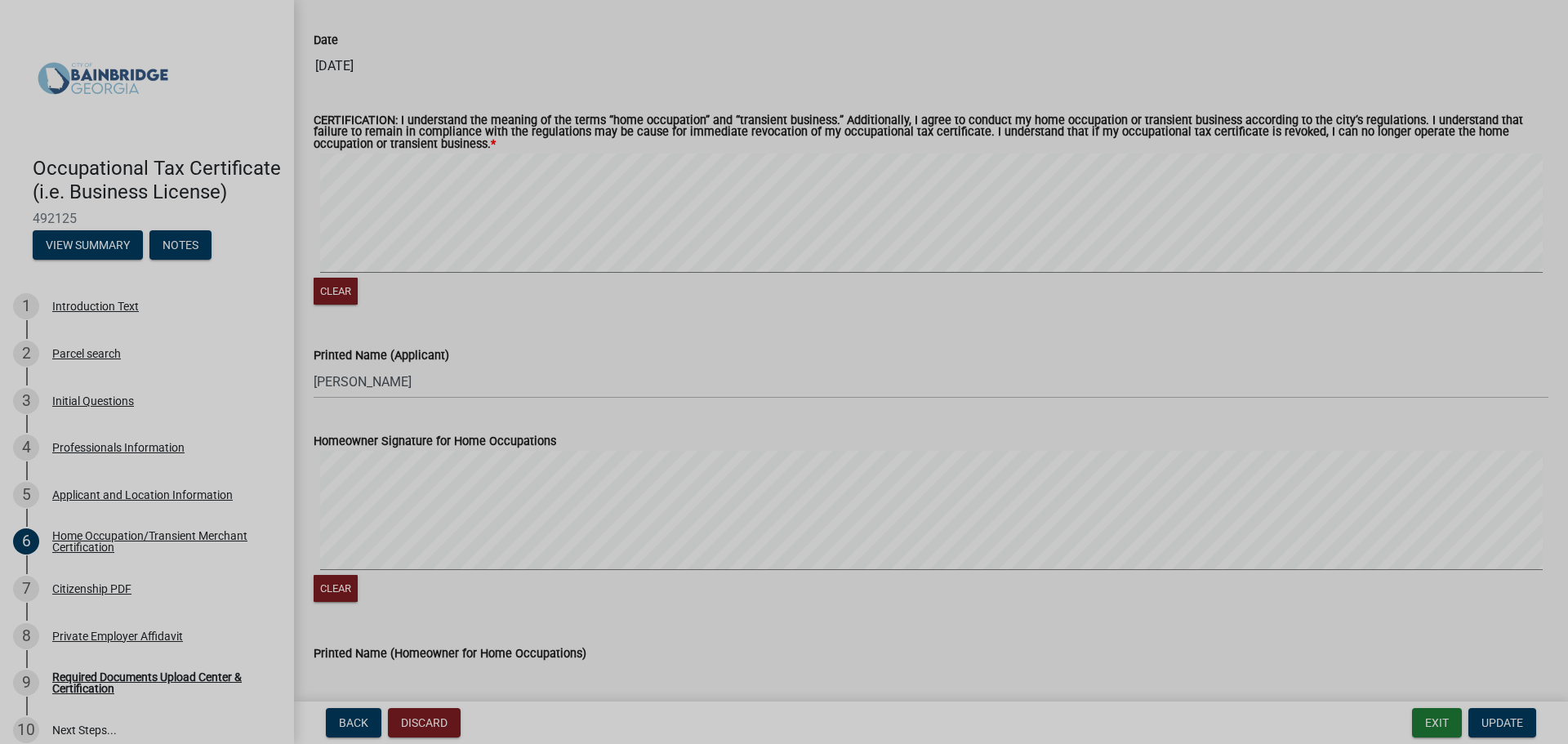
scroll to position [1469, 0]
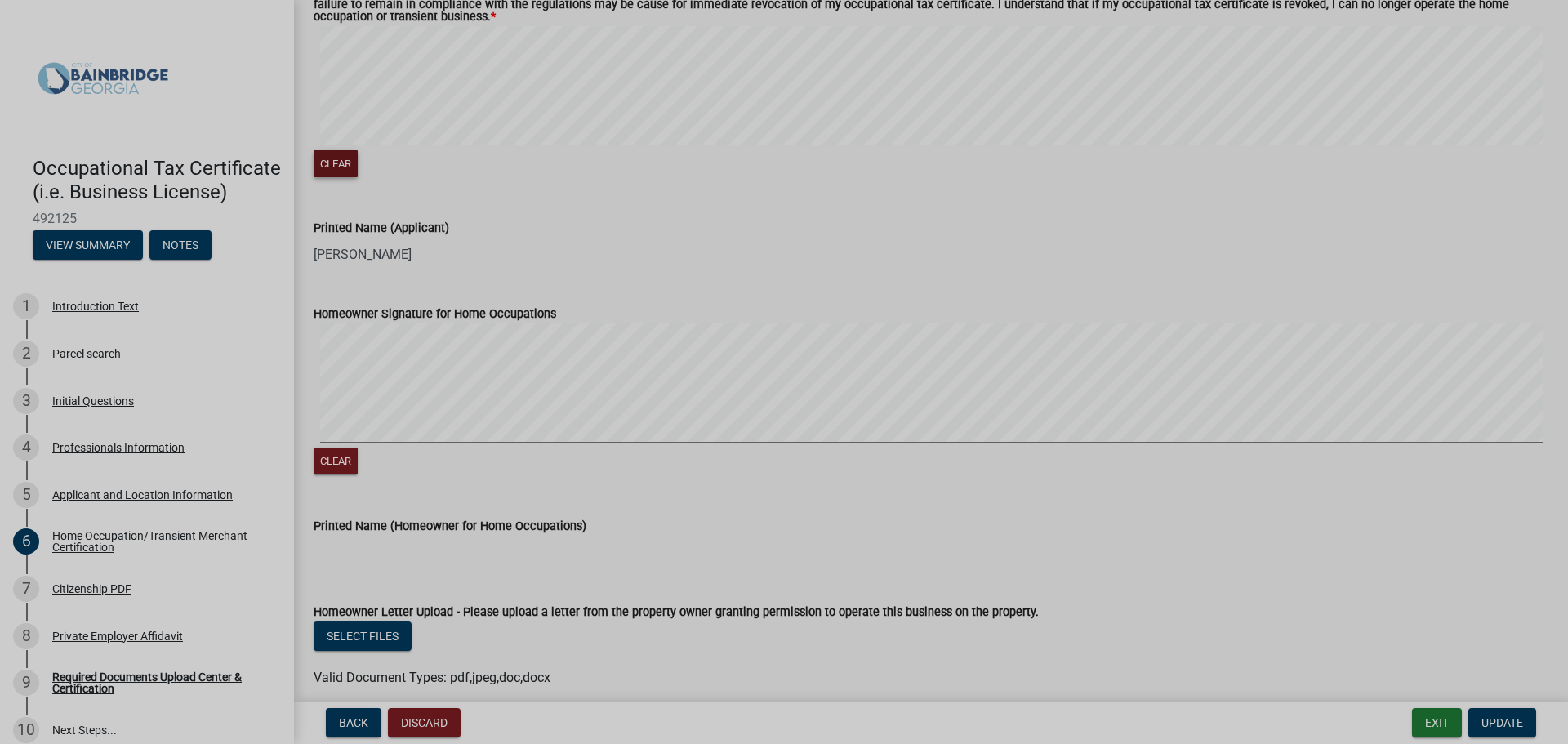
click at [340, 173] on button "Clear" at bounding box center [336, 163] width 44 height 27
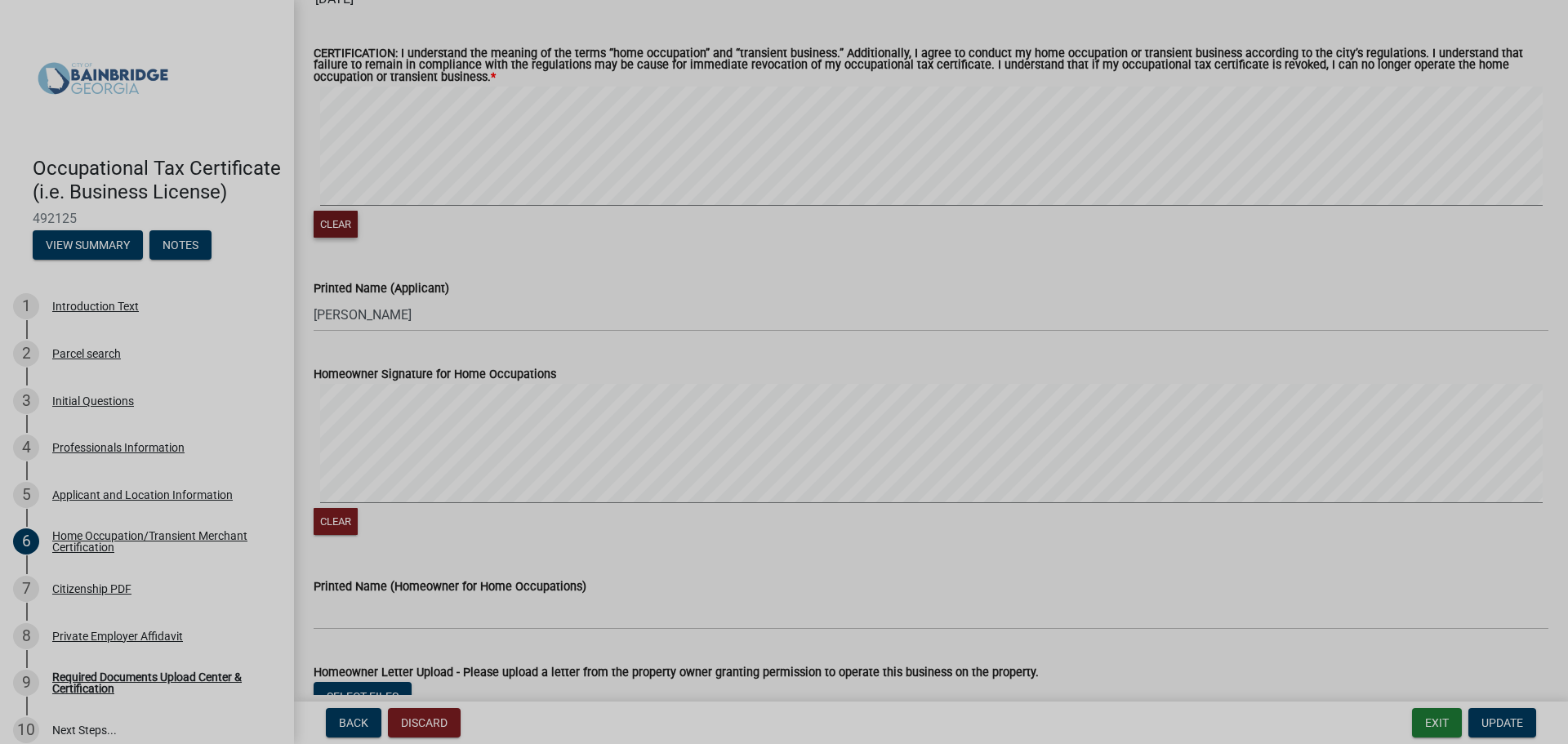
scroll to position [1306, 0]
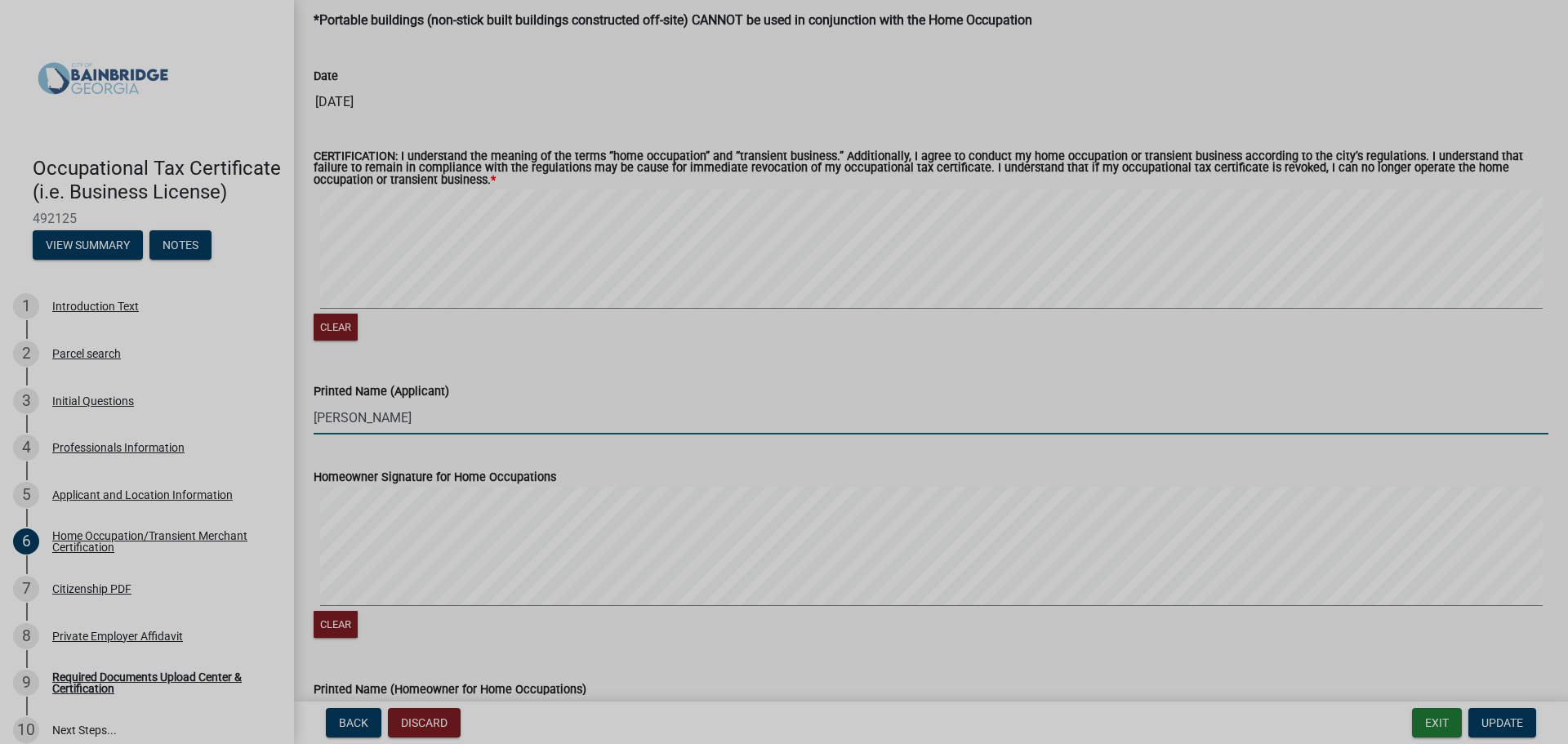
drag, startPoint x: 414, startPoint y: 420, endPoint x: 308, endPoint y: 416, distance: 106.1
click at [308, 416] on div "Printed Name (Applicant) [PERSON_NAME]" at bounding box center [931, 396] width 1259 height 76
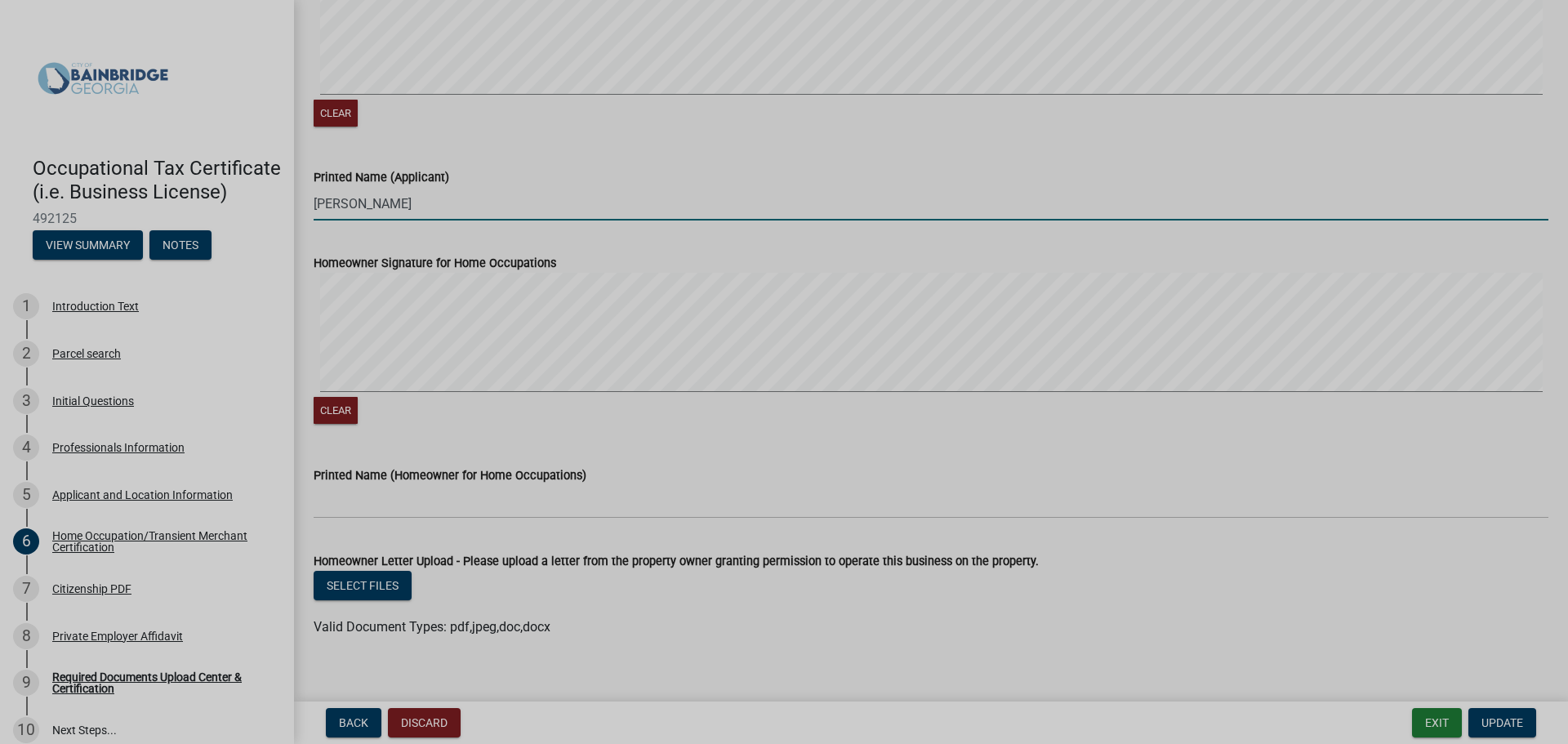
scroll to position [1541, 0]
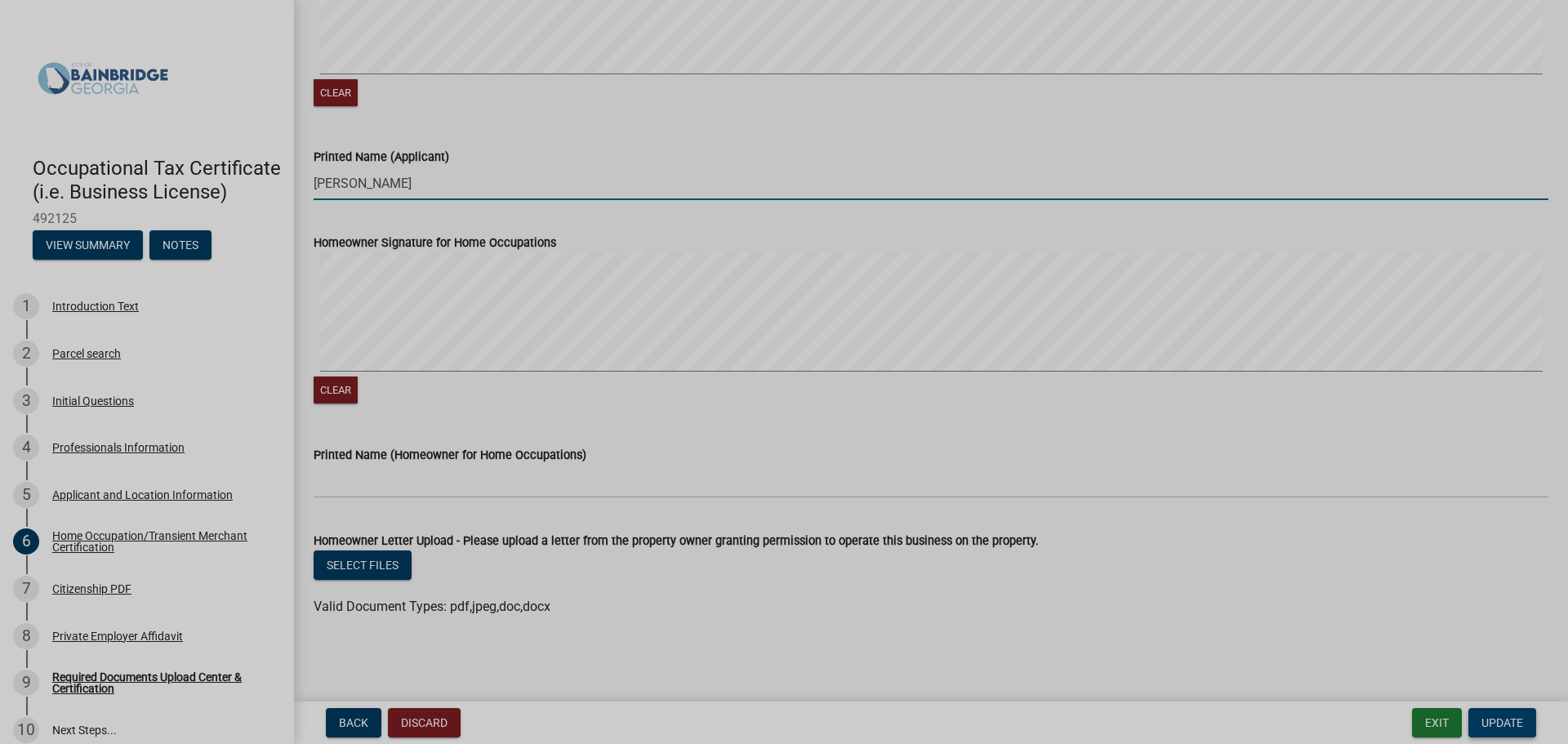
type input "[PERSON_NAME]"
click at [1506, 717] on span "Update" at bounding box center [1502, 722] width 41 height 13
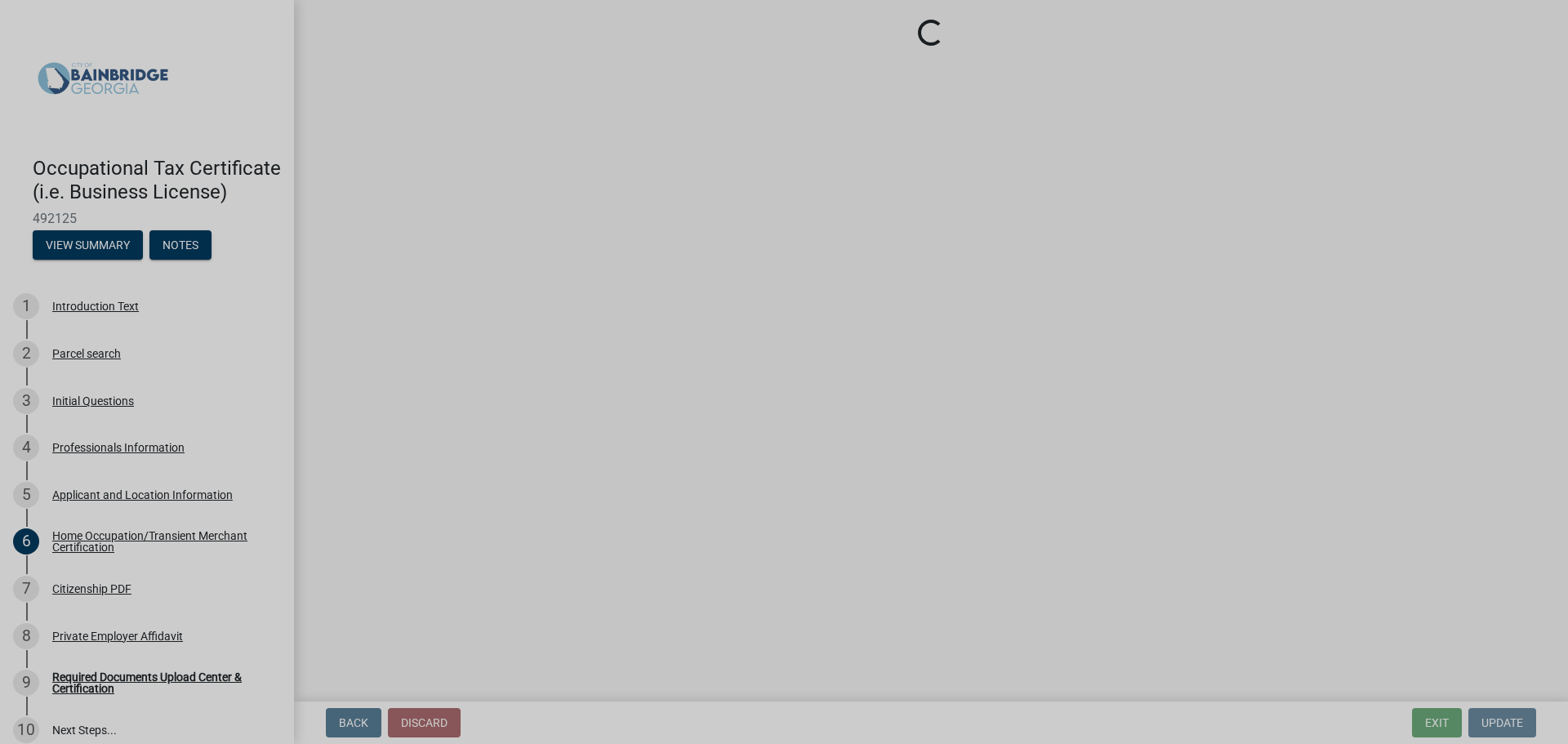
scroll to position [0, 0]
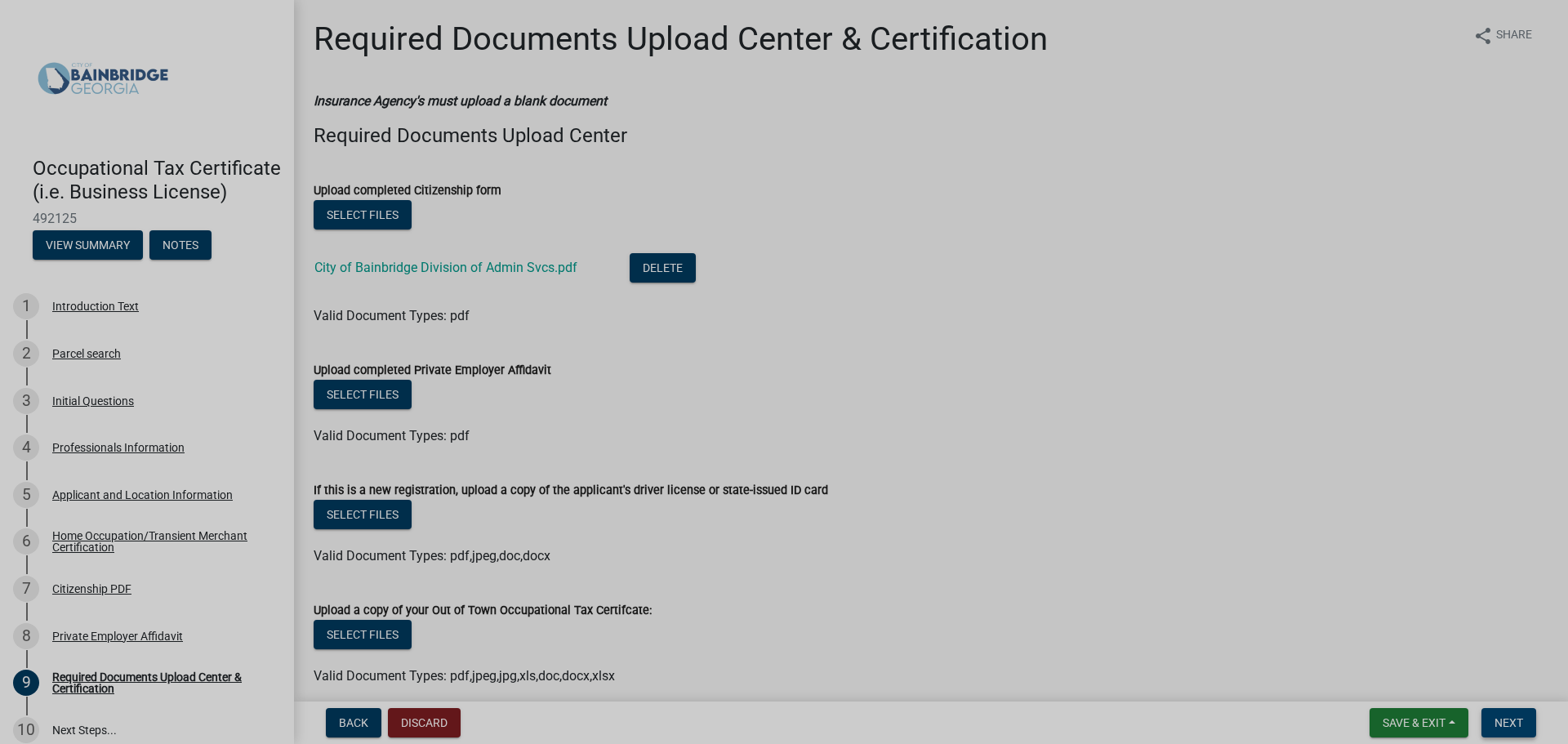
click at [1521, 724] on span "Next" at bounding box center [1508, 722] width 29 height 13
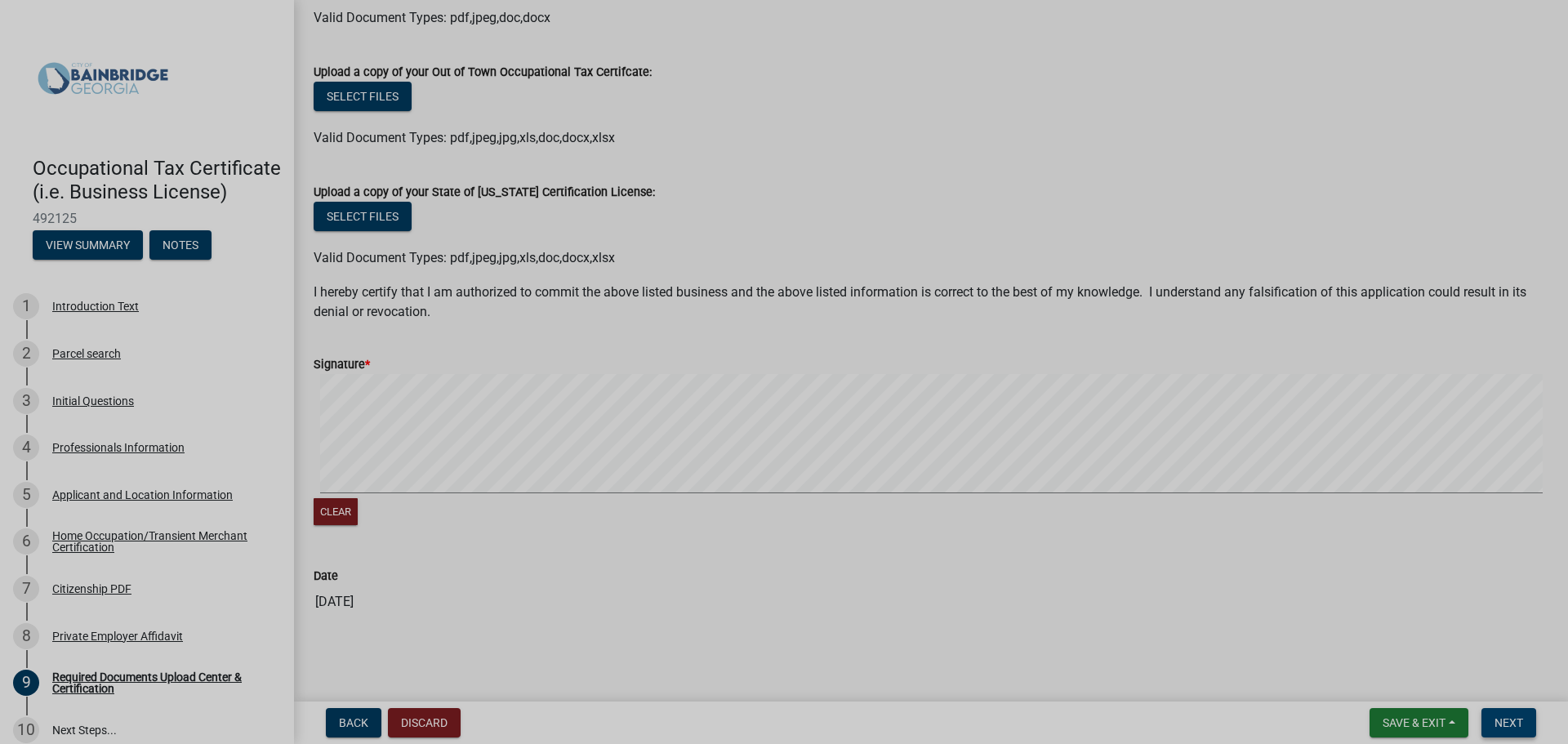
scroll to position [538, 0]
click at [1511, 713] on button "Next" at bounding box center [1508, 722] width 54 height 30
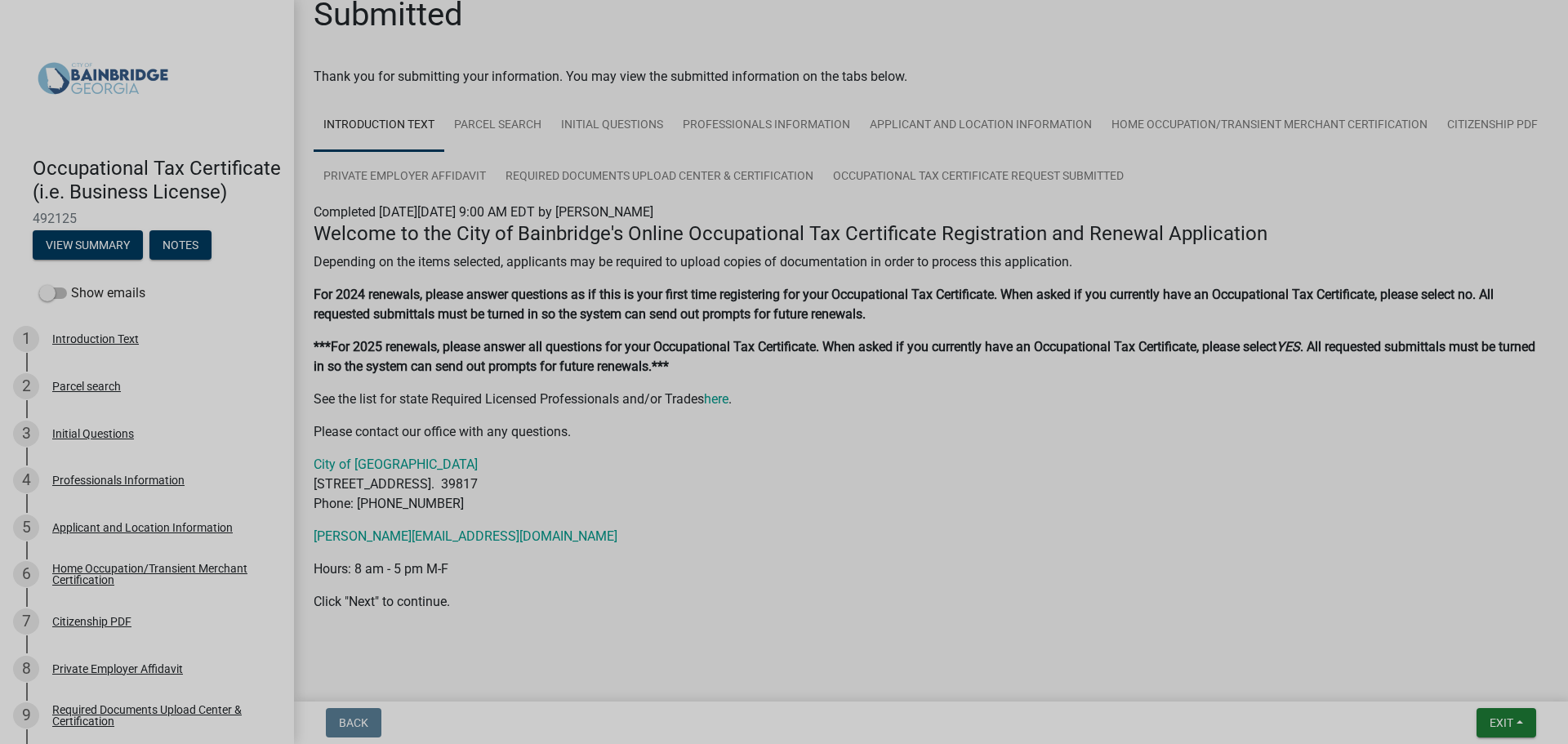
scroll to position [37, 0]
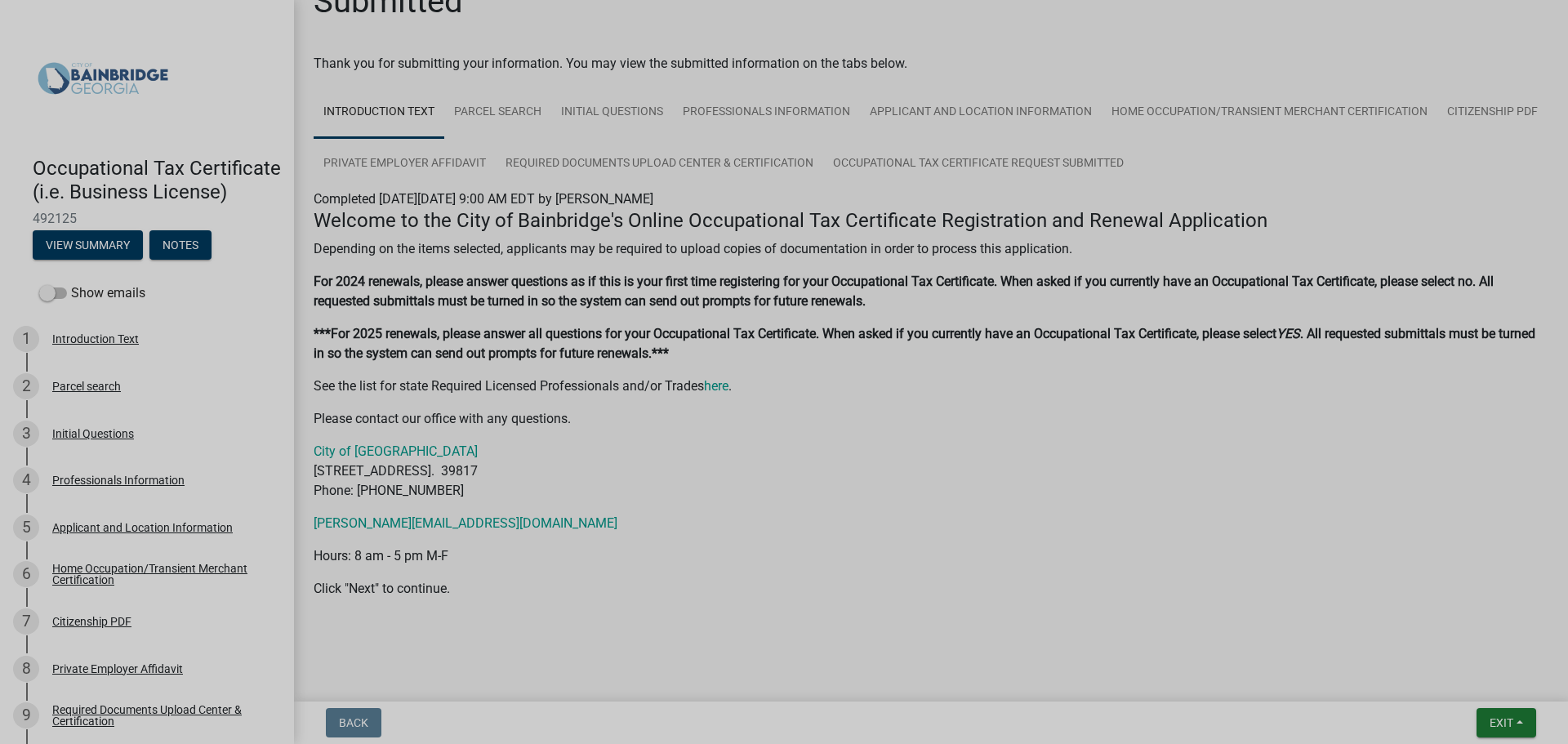
click at [1471, 717] on form "Exit Save Save & Exit" at bounding box center [1506, 722] width 73 height 30
click at [1503, 720] on span "Exit" at bounding box center [1501, 722] width 24 height 13
click at [1327, 612] on div at bounding box center [931, 622] width 931 height 20
click at [1520, 724] on button "Exit" at bounding box center [1506, 722] width 59 height 30
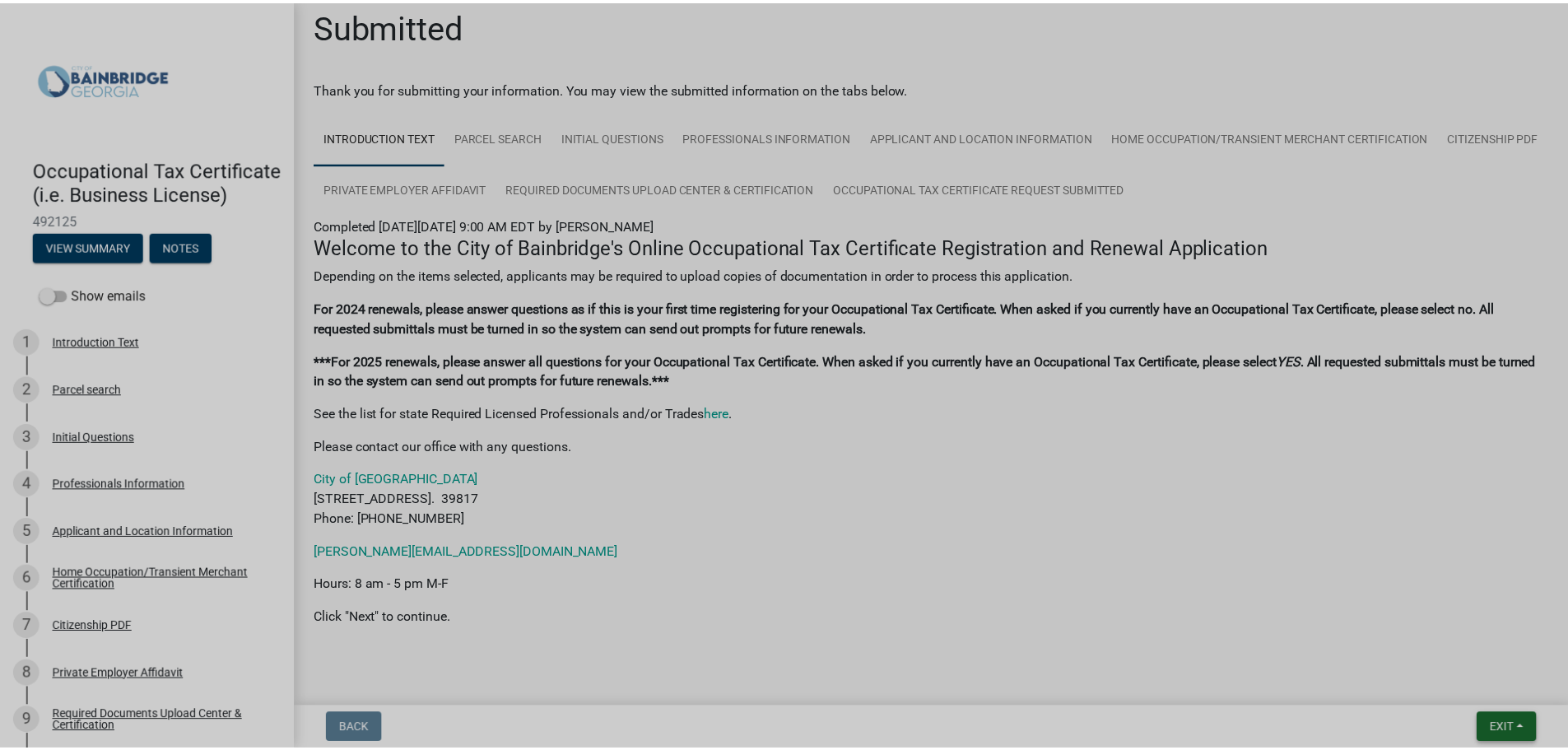
scroll to position [0, 0]
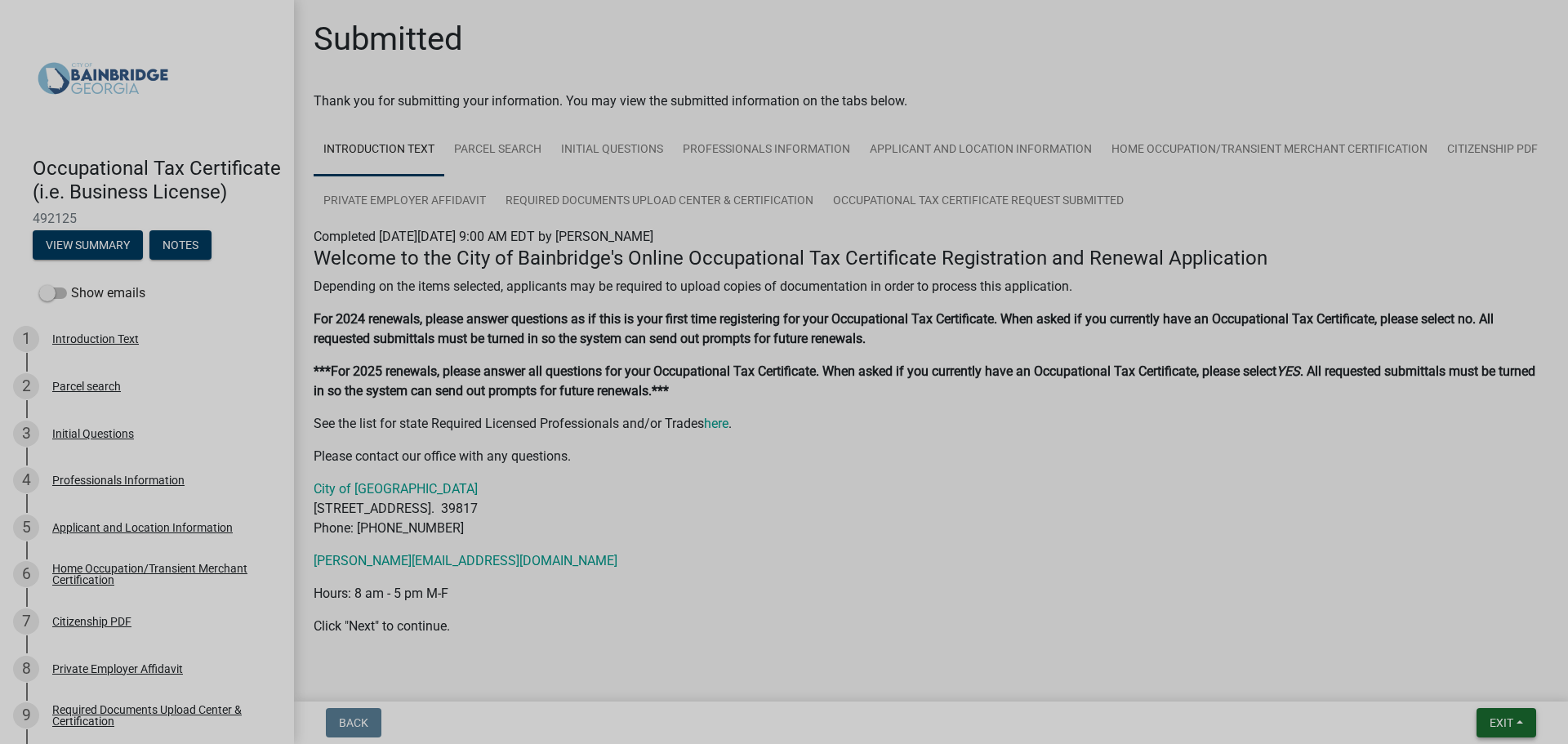
click at [1507, 721] on span "Exit" at bounding box center [1501, 722] width 24 height 13
click at [1482, 683] on button "Save & Exit" at bounding box center [1470, 680] width 130 height 39
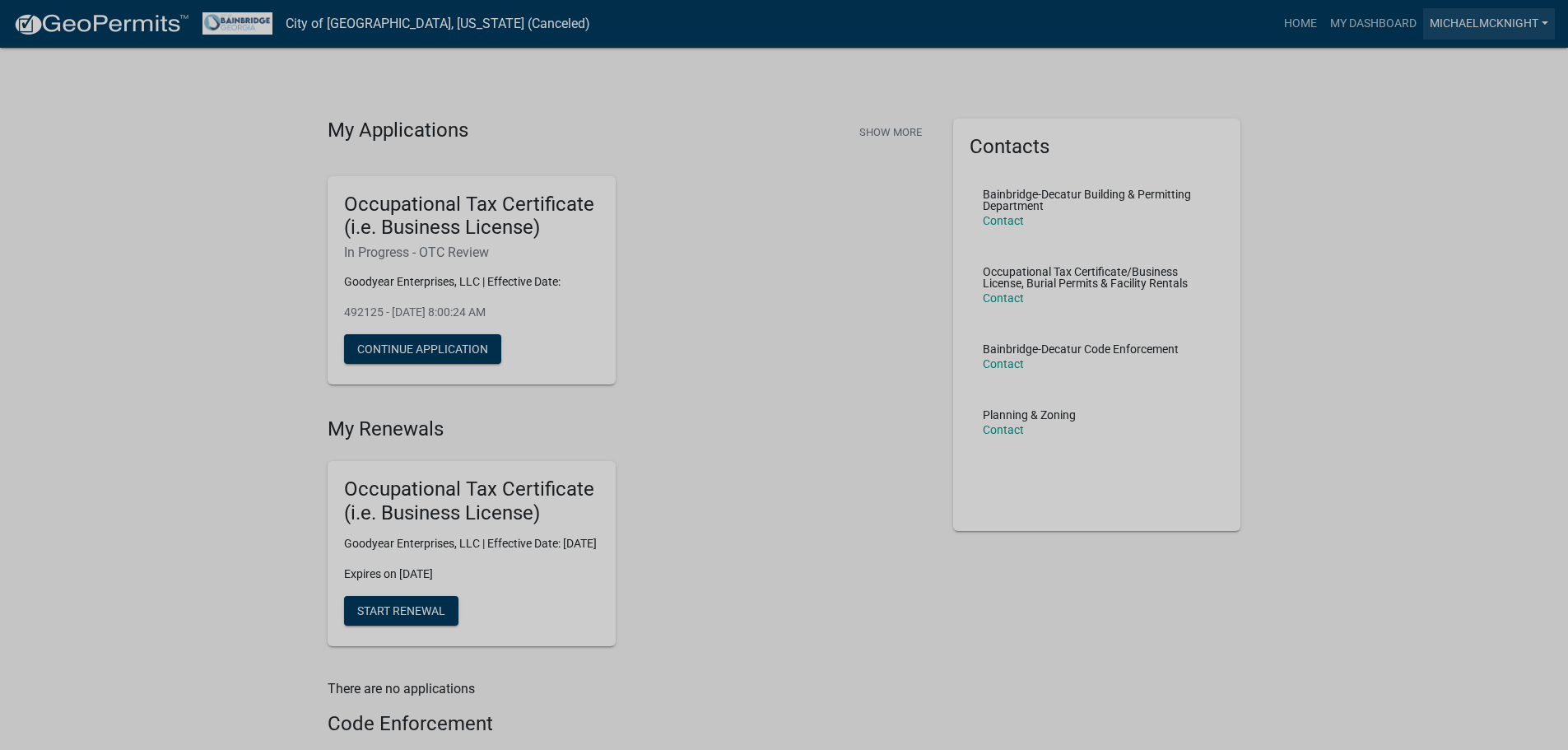
click at [1490, 25] on link "michaelmcknight" at bounding box center [1489, 23] width 131 height 31
click at [1479, 63] on link "Account" at bounding box center [1489, 68] width 131 height 40
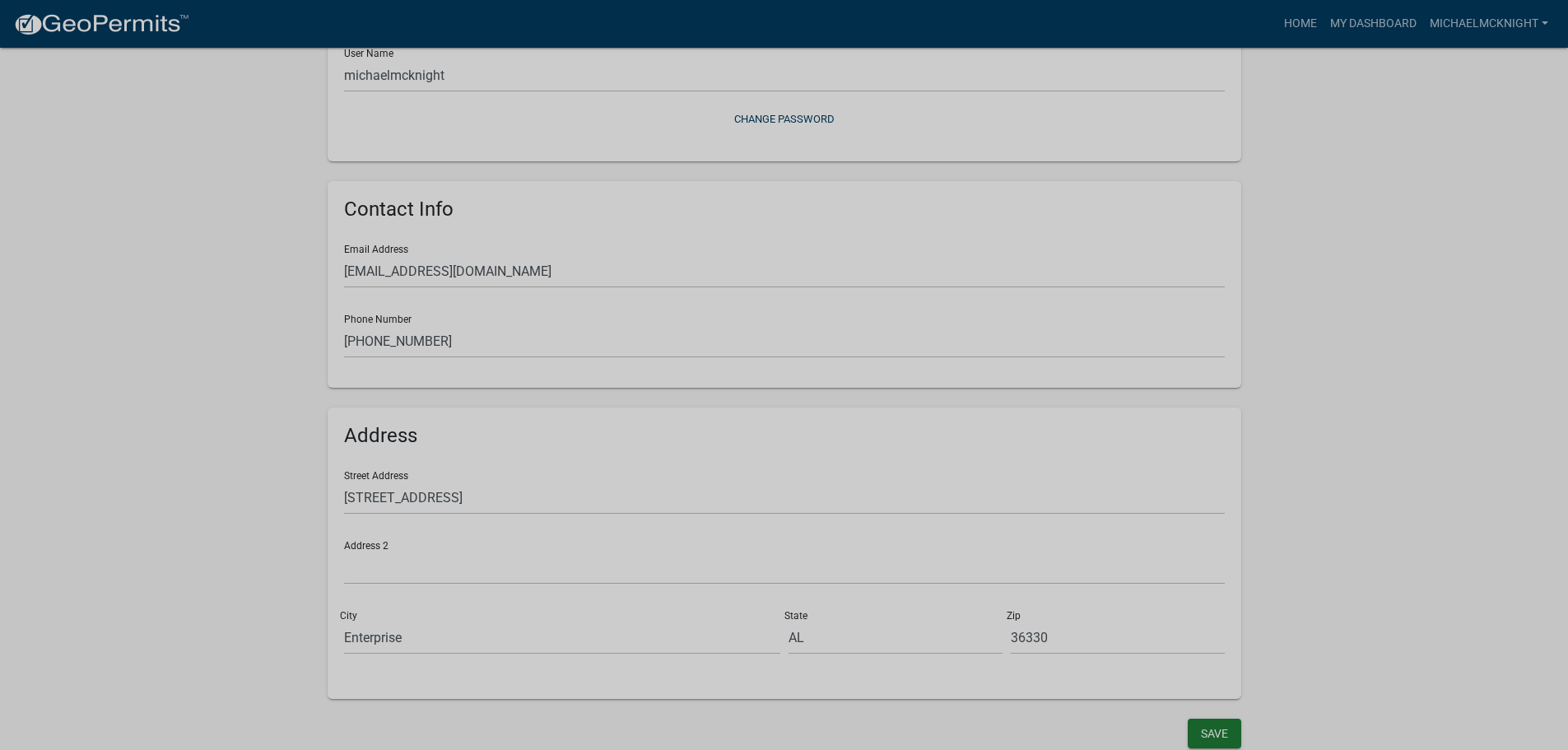
scroll to position [209, 0]
click at [1209, 733] on button "Save" at bounding box center [1215, 731] width 54 height 30
